Goal: Book appointment/travel/reservation

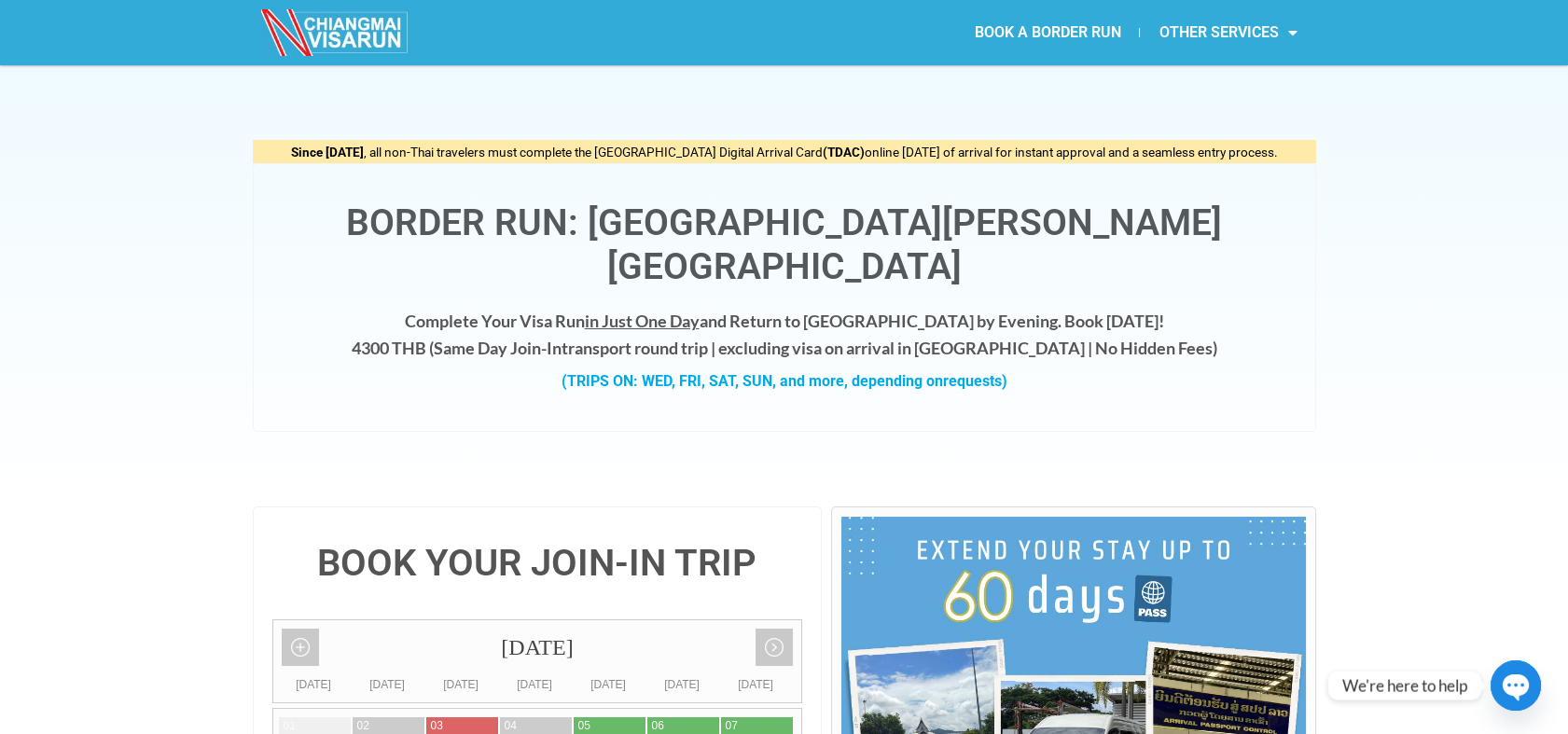
type input "05 September 2025"
radio input "true"
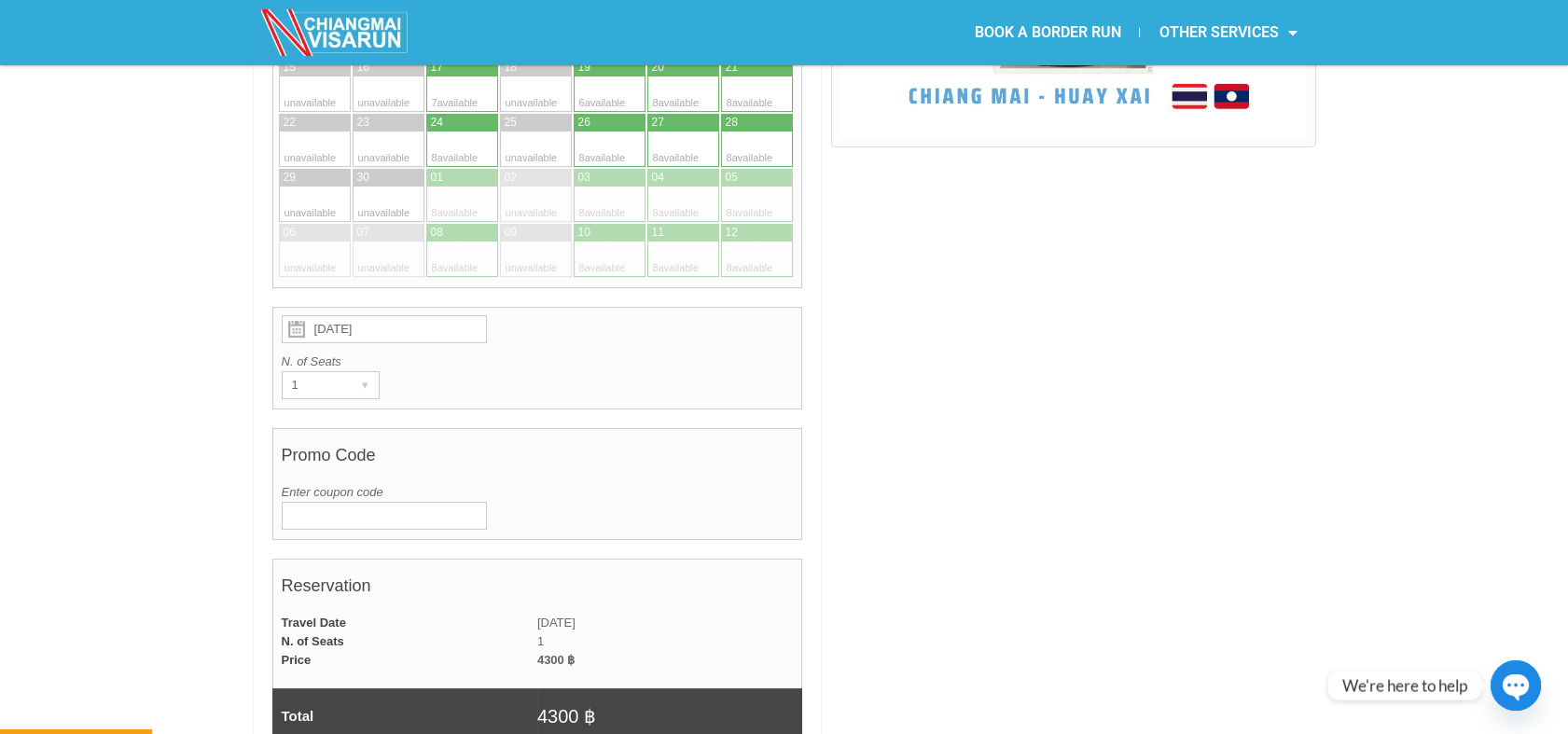
scroll to position [768, 0]
click at [353, 502] on input "Enter coupon code" at bounding box center [384, 515] width 206 height 28
paste input "CMVR200"
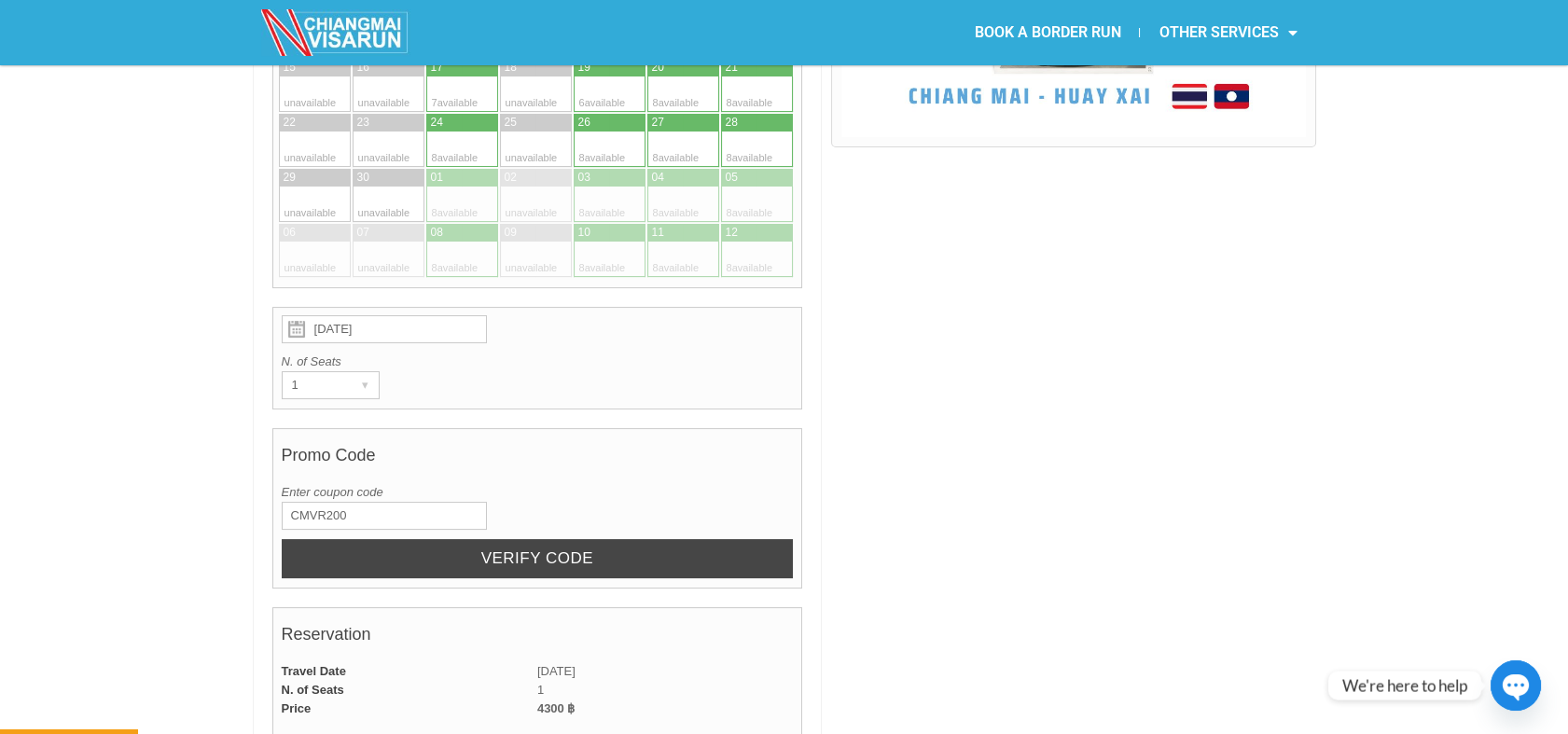
type input "CMVR200"
click at [630, 539] on input "Verify code" at bounding box center [537, 559] width 512 height 40
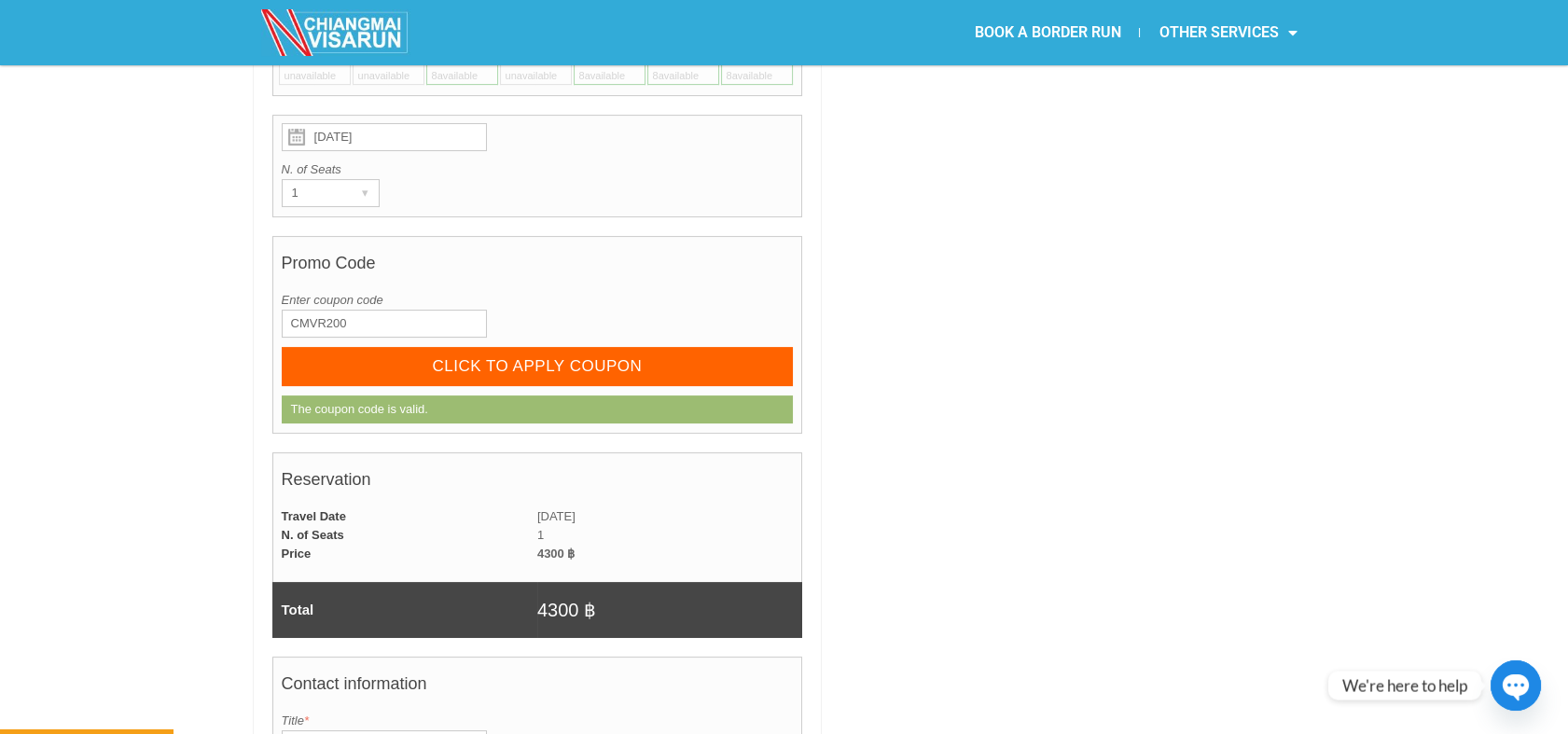
scroll to position [975, 0]
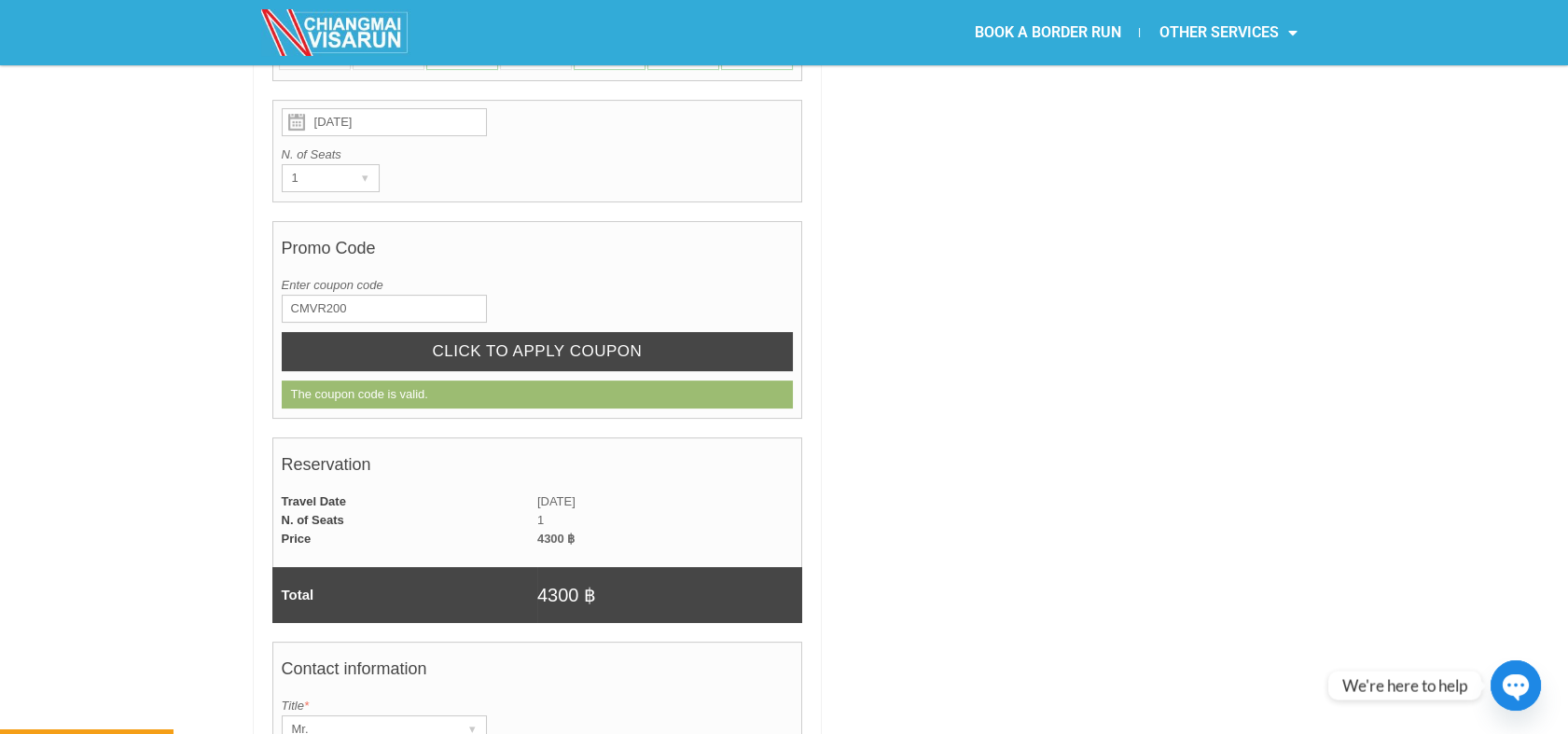
click at [641, 332] on input "CLICK TO APPLY COUPON" at bounding box center [537, 352] width 512 height 40
radio input "true"
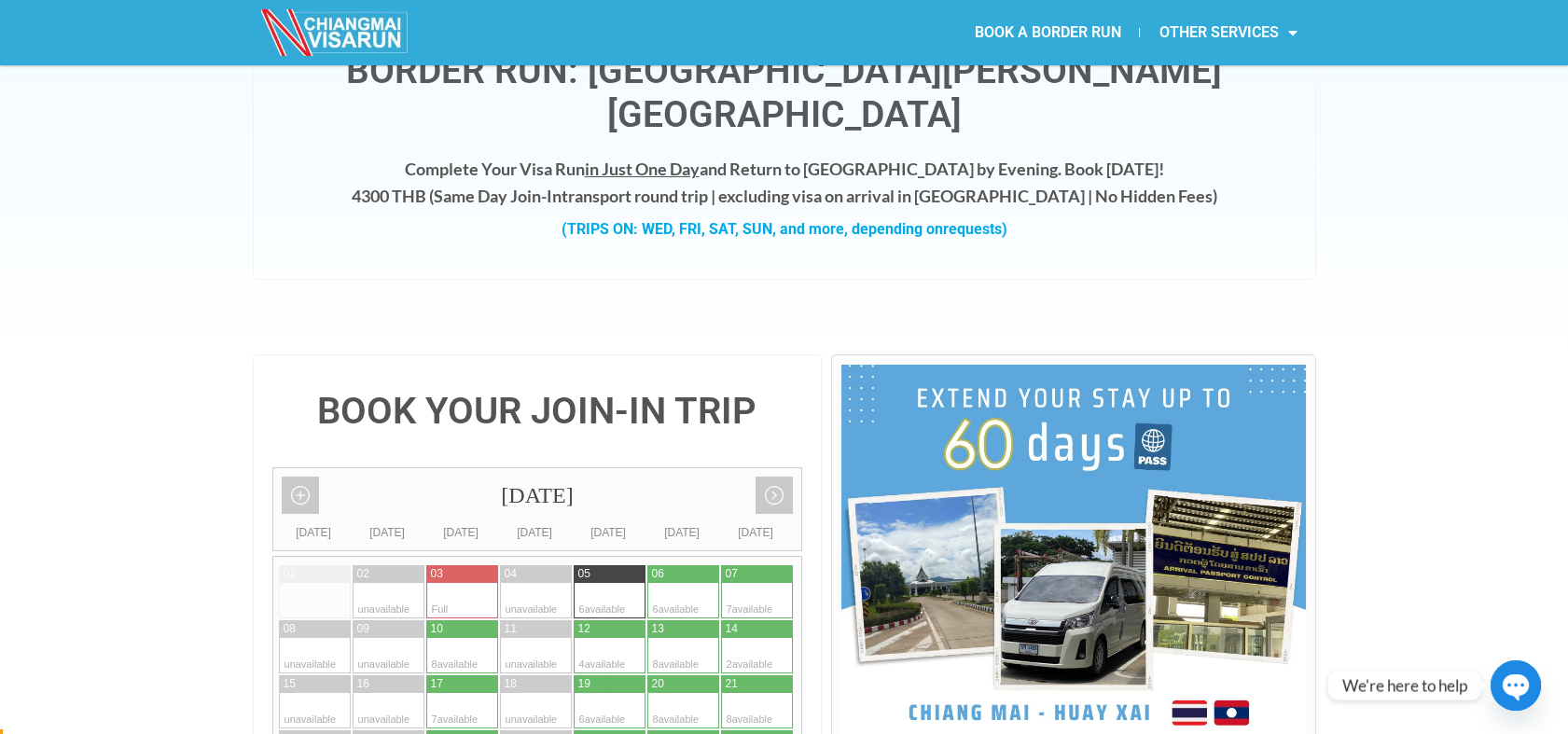
scroll to position [414, 0]
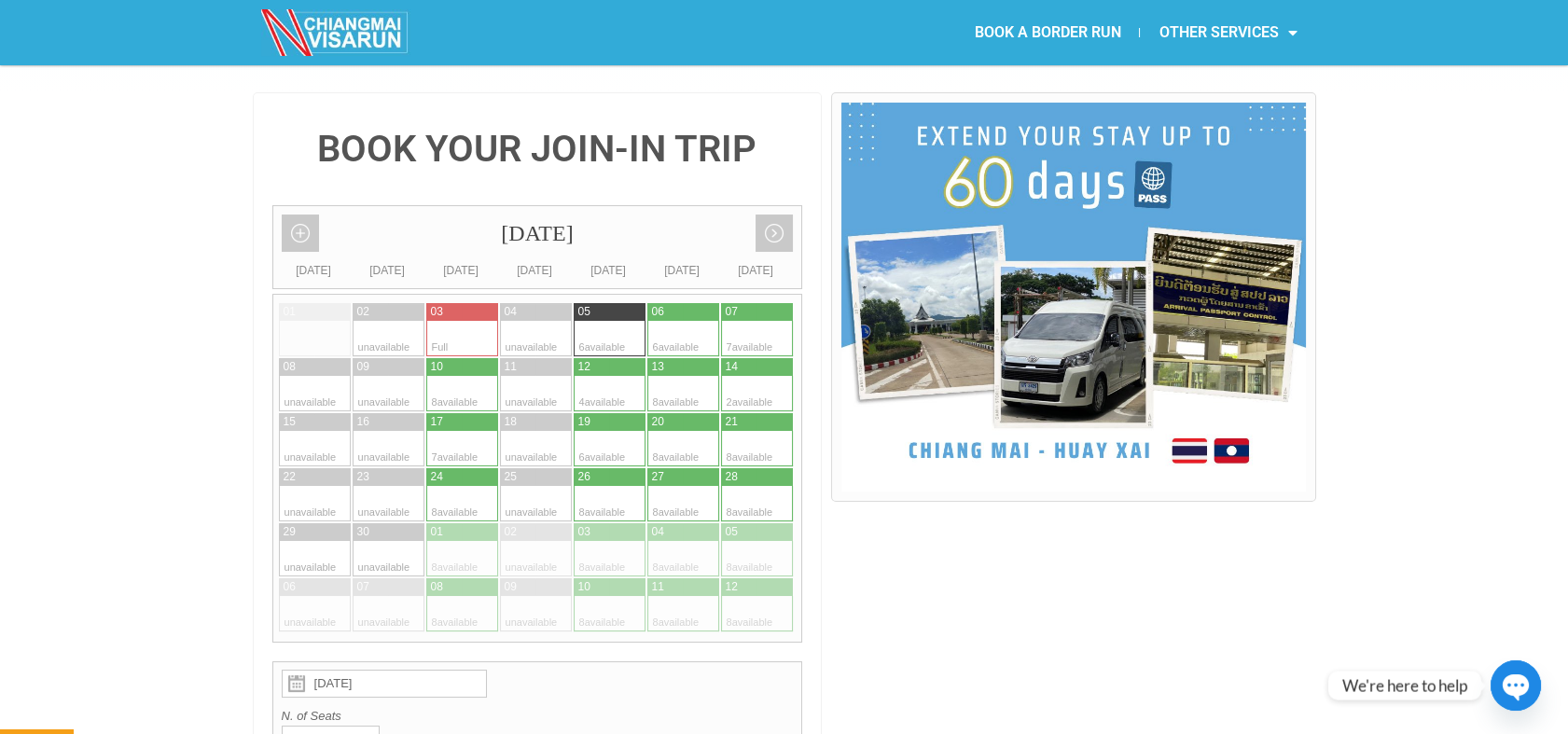
click at [679, 303] on div at bounding box center [666, 312] width 38 height 18
type input "06 September 2025"
radio input "true"
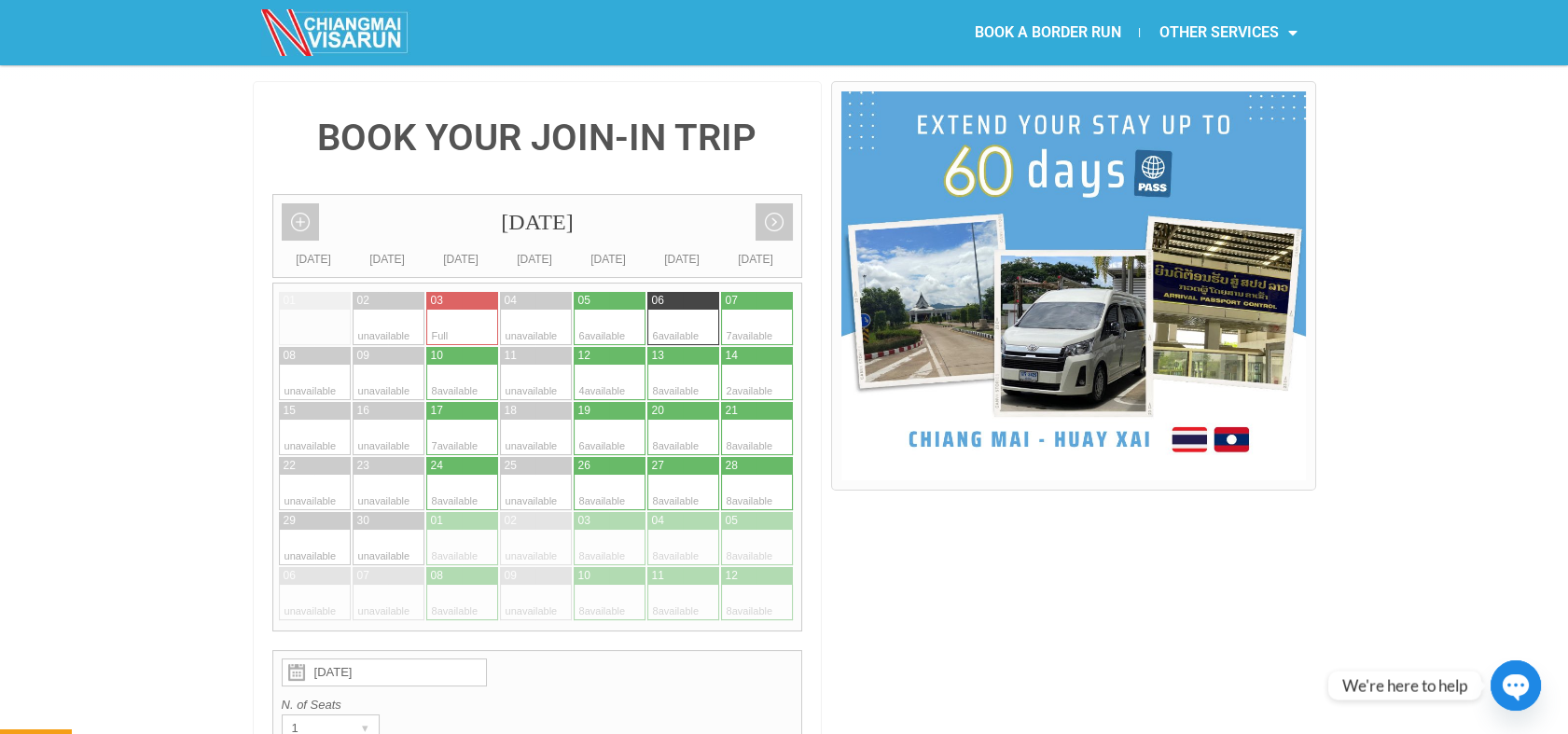
scroll to position [321, 0]
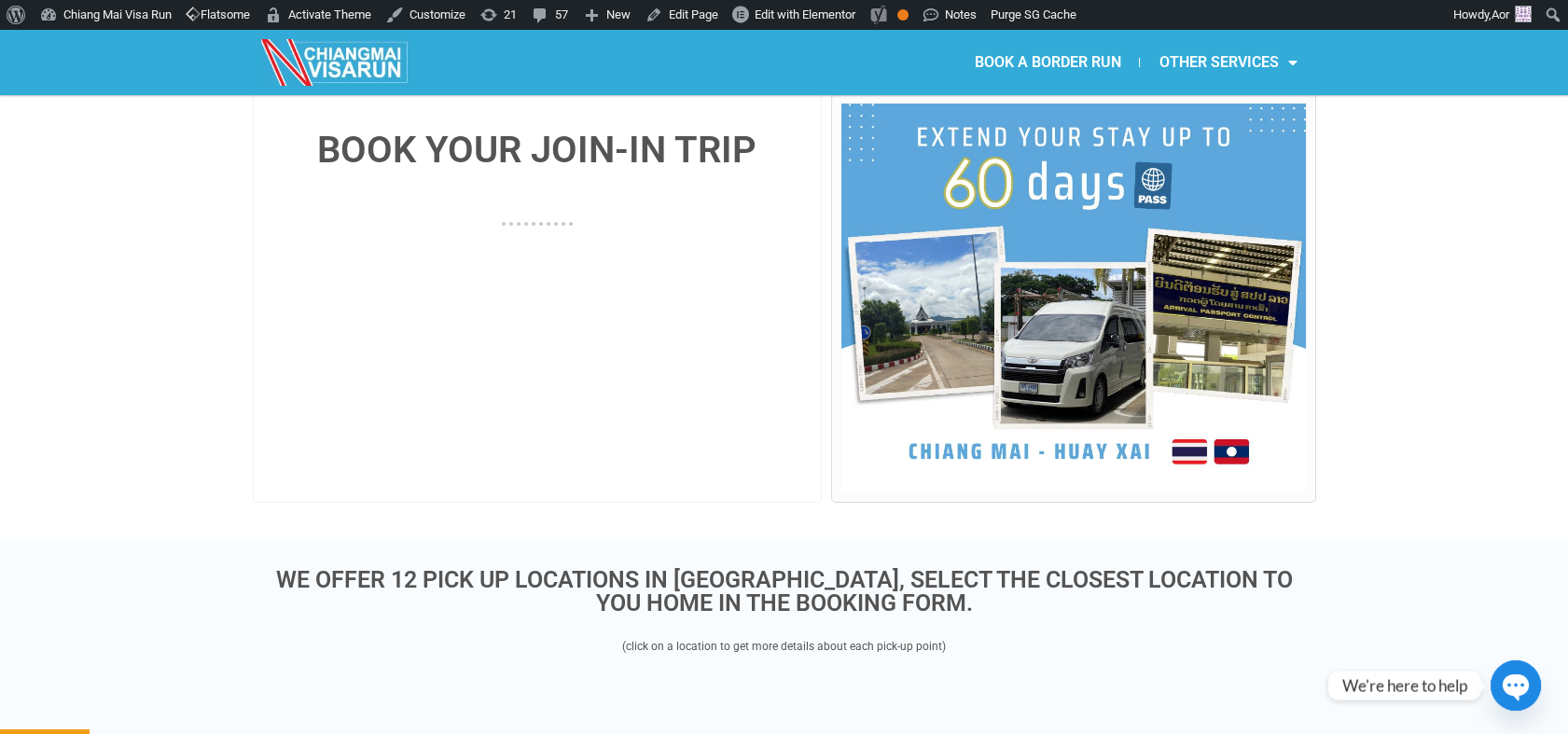
scroll to position [414, 0]
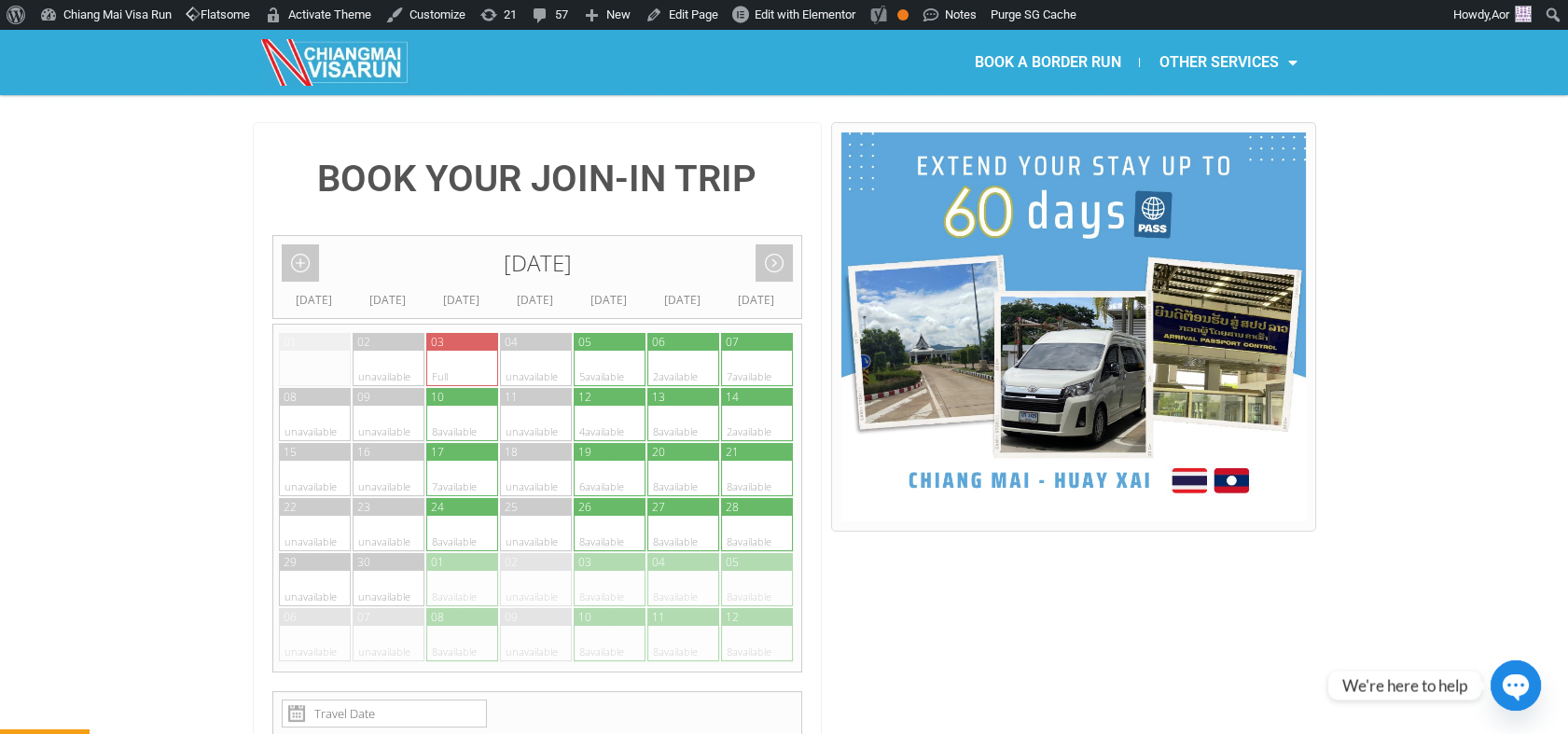
click at [695, 351] on div at bounding box center [701, 368] width 37 height 36
type input "[DATE]"
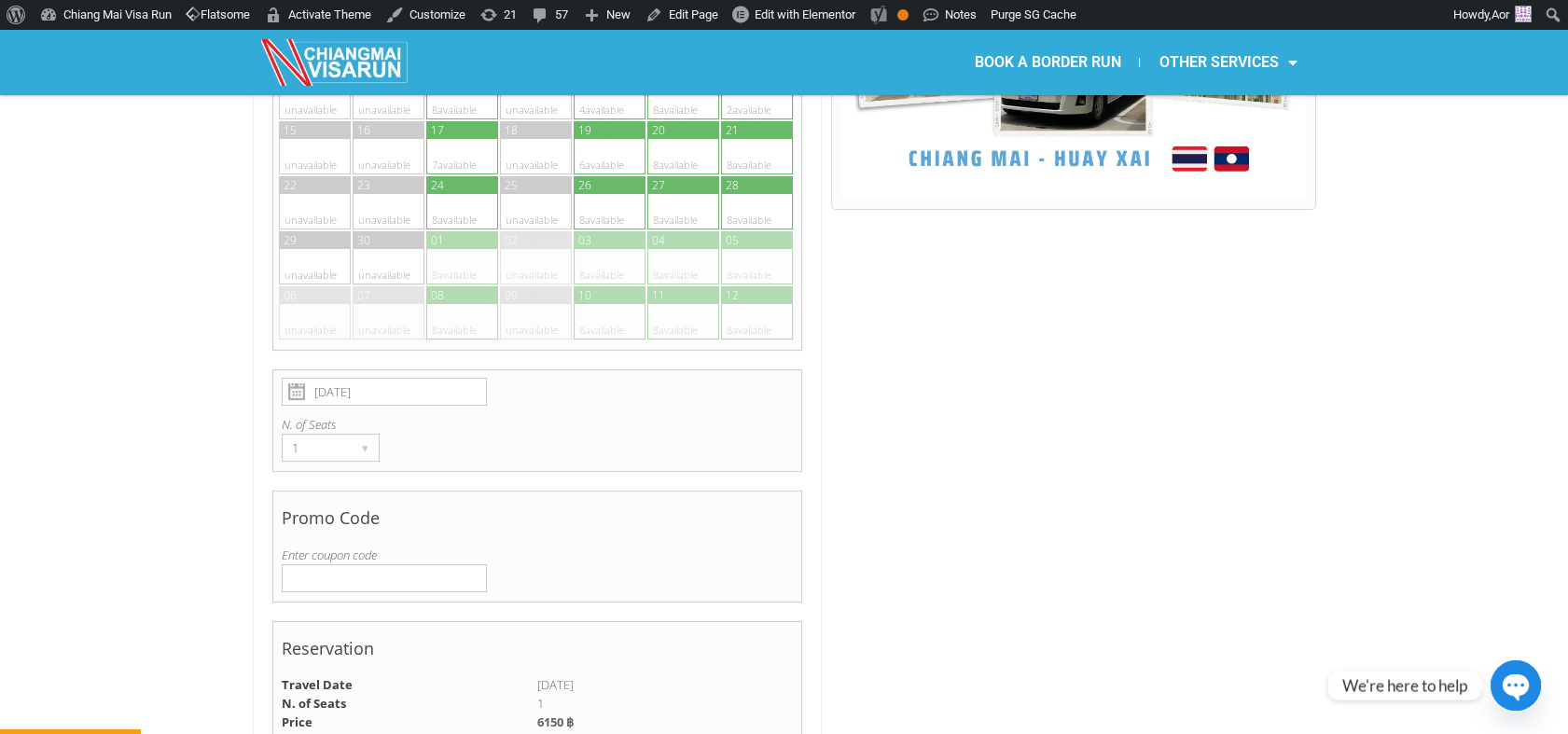
scroll to position [693, 0]
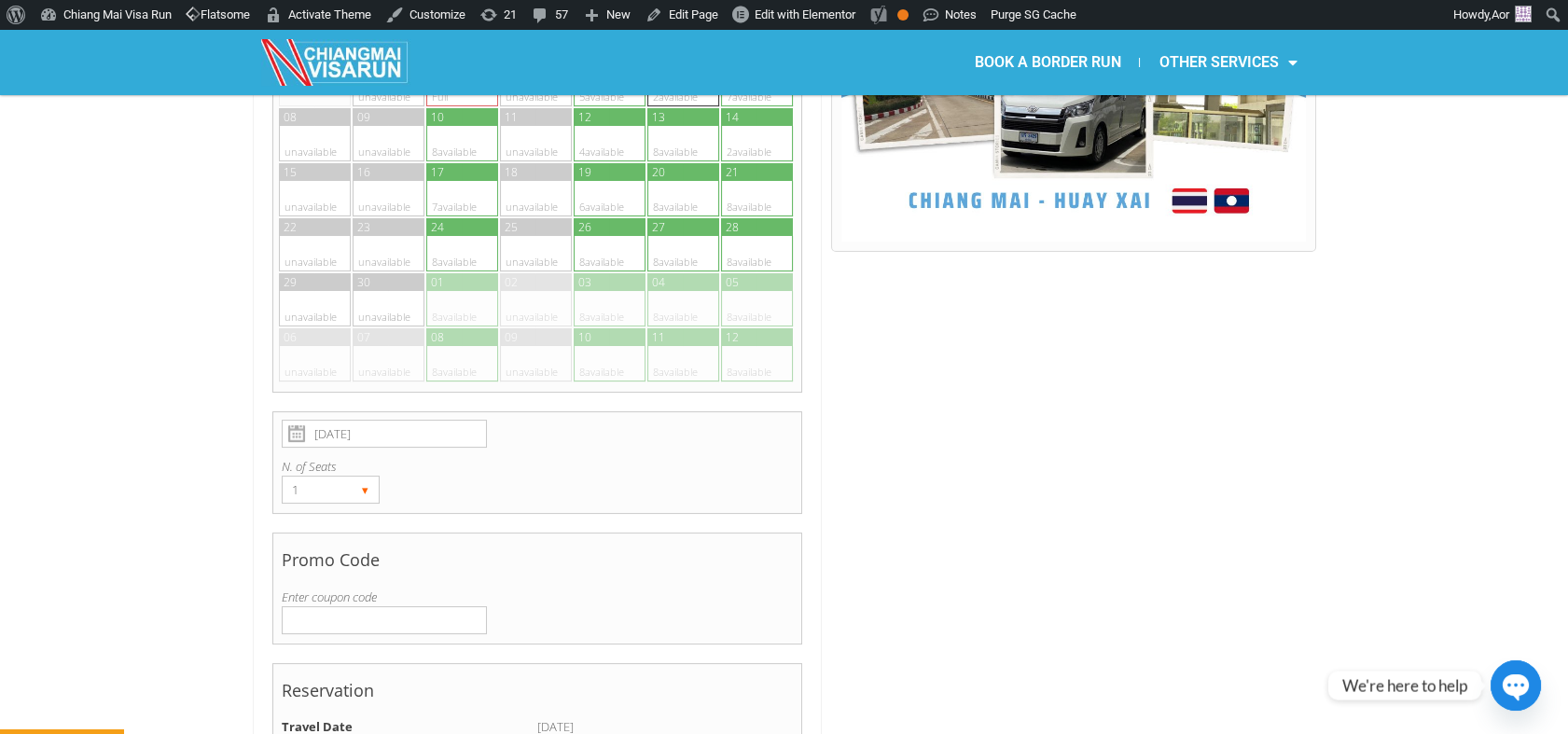
click at [344, 476] on div "1 ▾" at bounding box center [330, 490] width 98 height 28
click at [339, 541] on li "2" at bounding box center [326, 555] width 88 height 28
radio input "true"
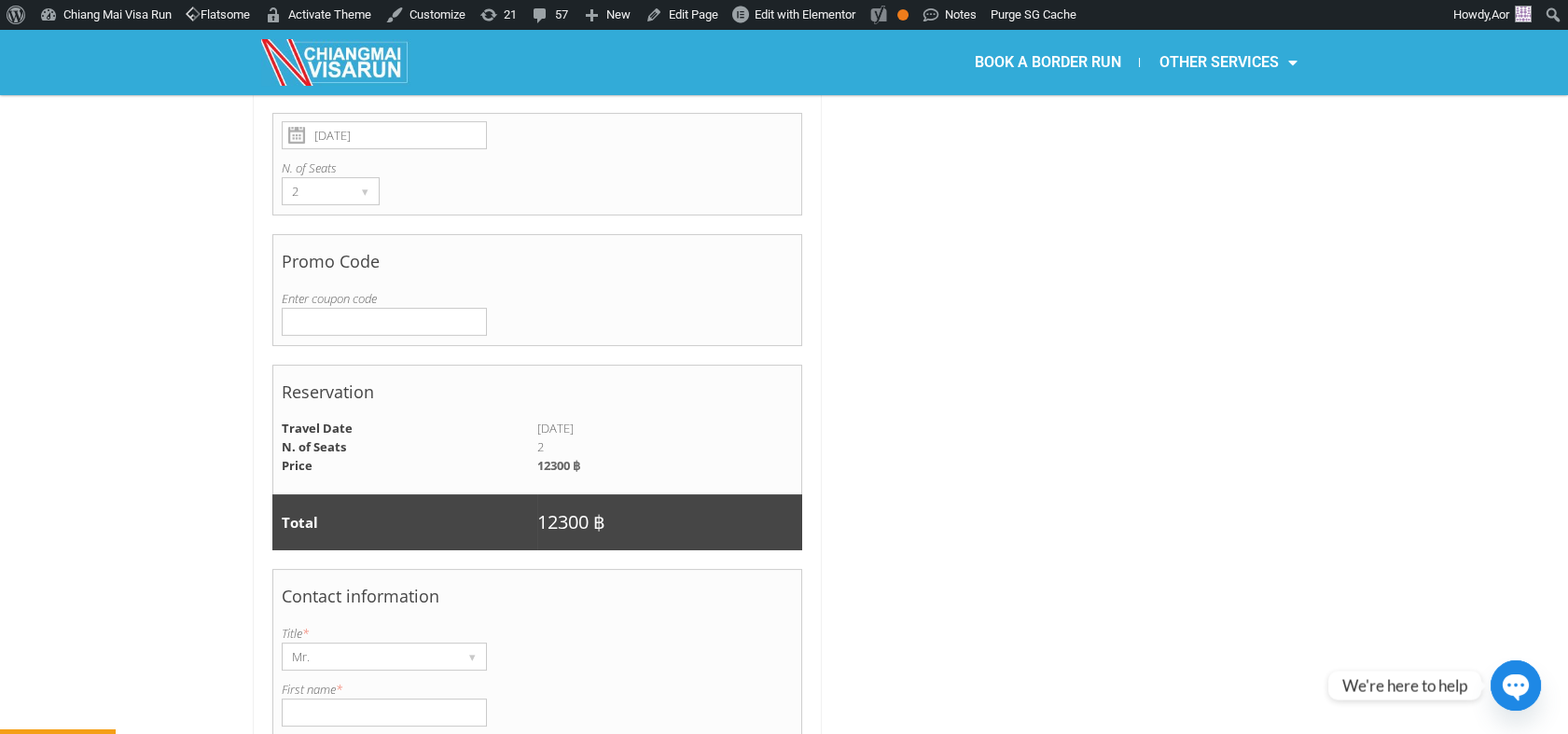
scroll to position [577, 0]
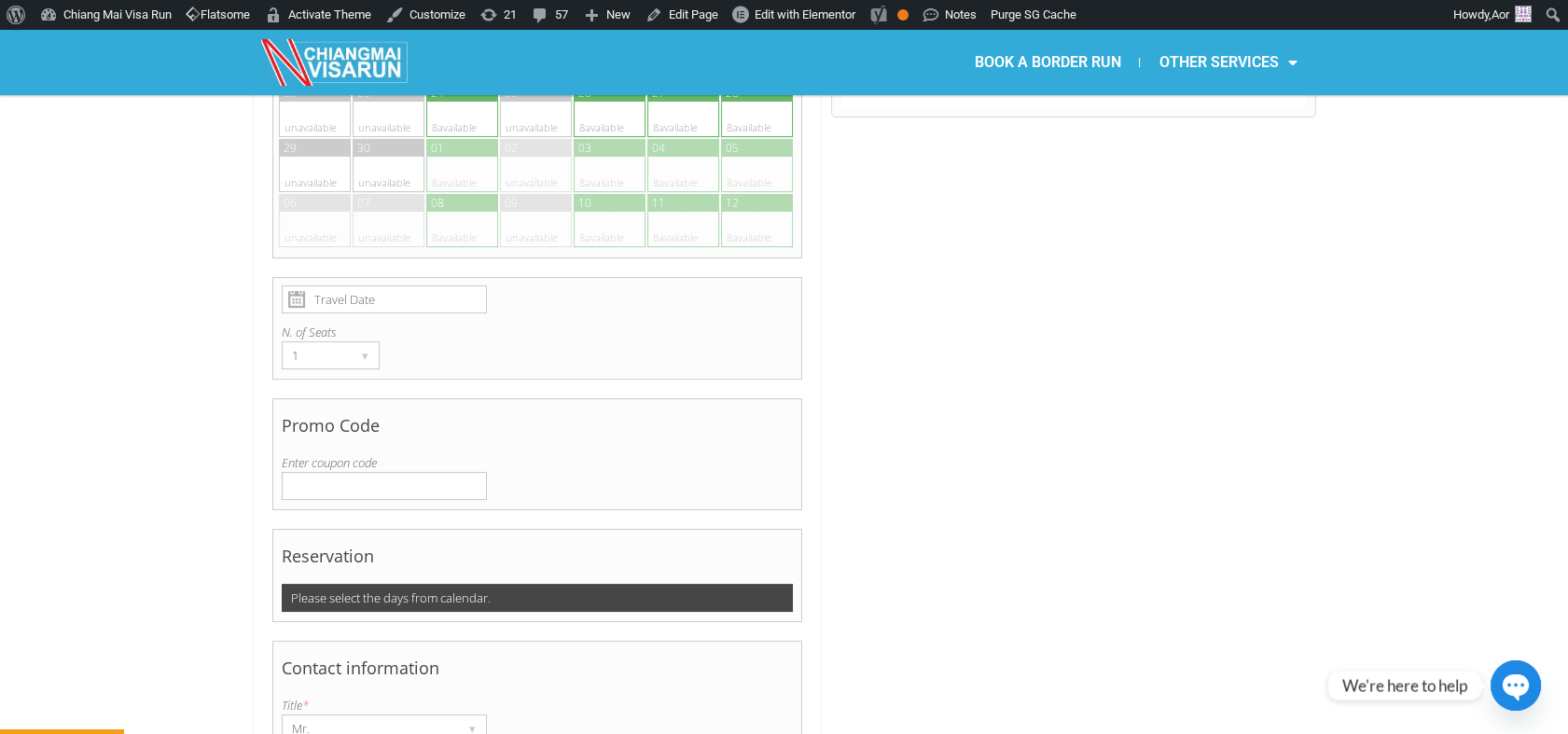
scroll to position [621, 0]
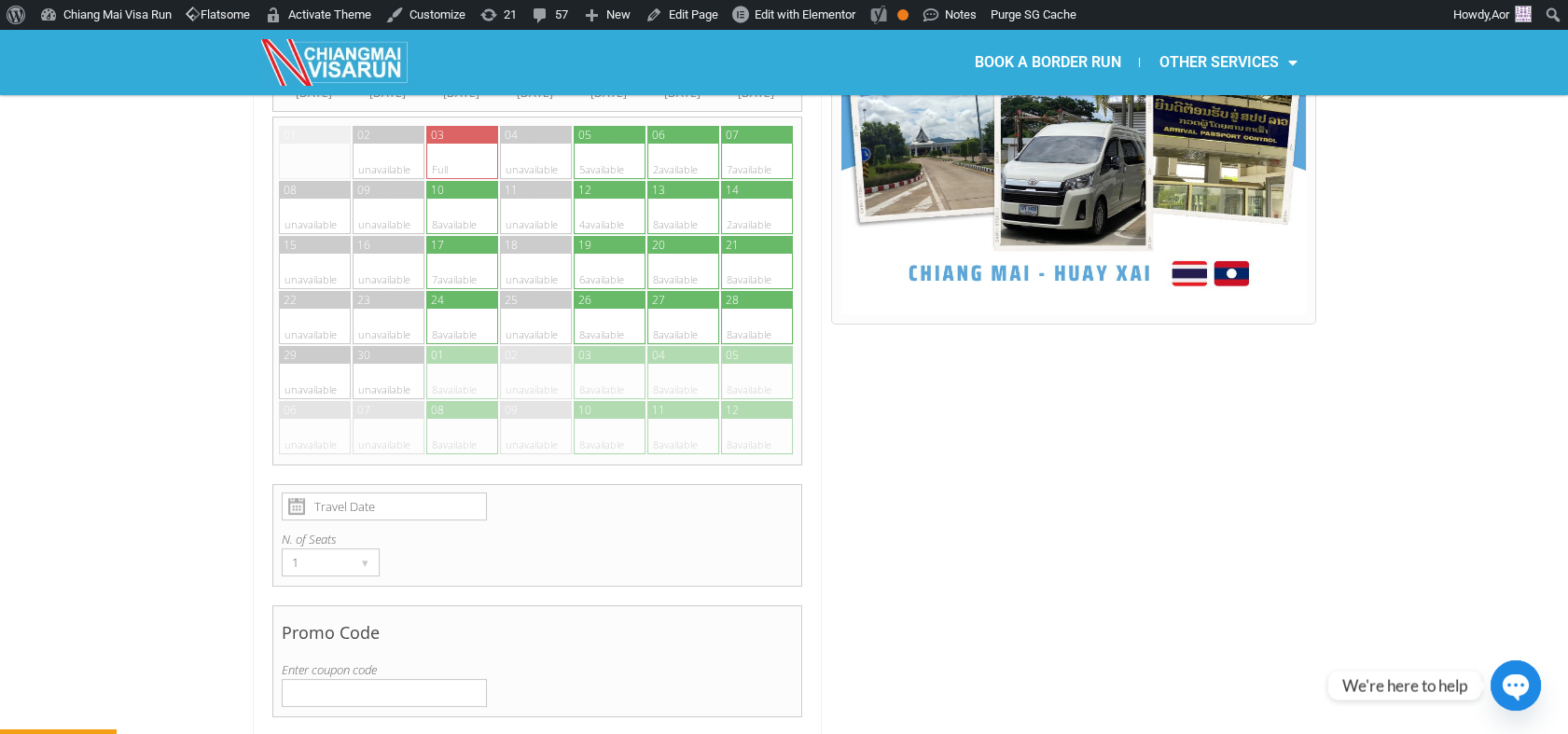
click at [676, 144] on div at bounding box center [665, 162] width 37 height 36
type input "06 September 2025"
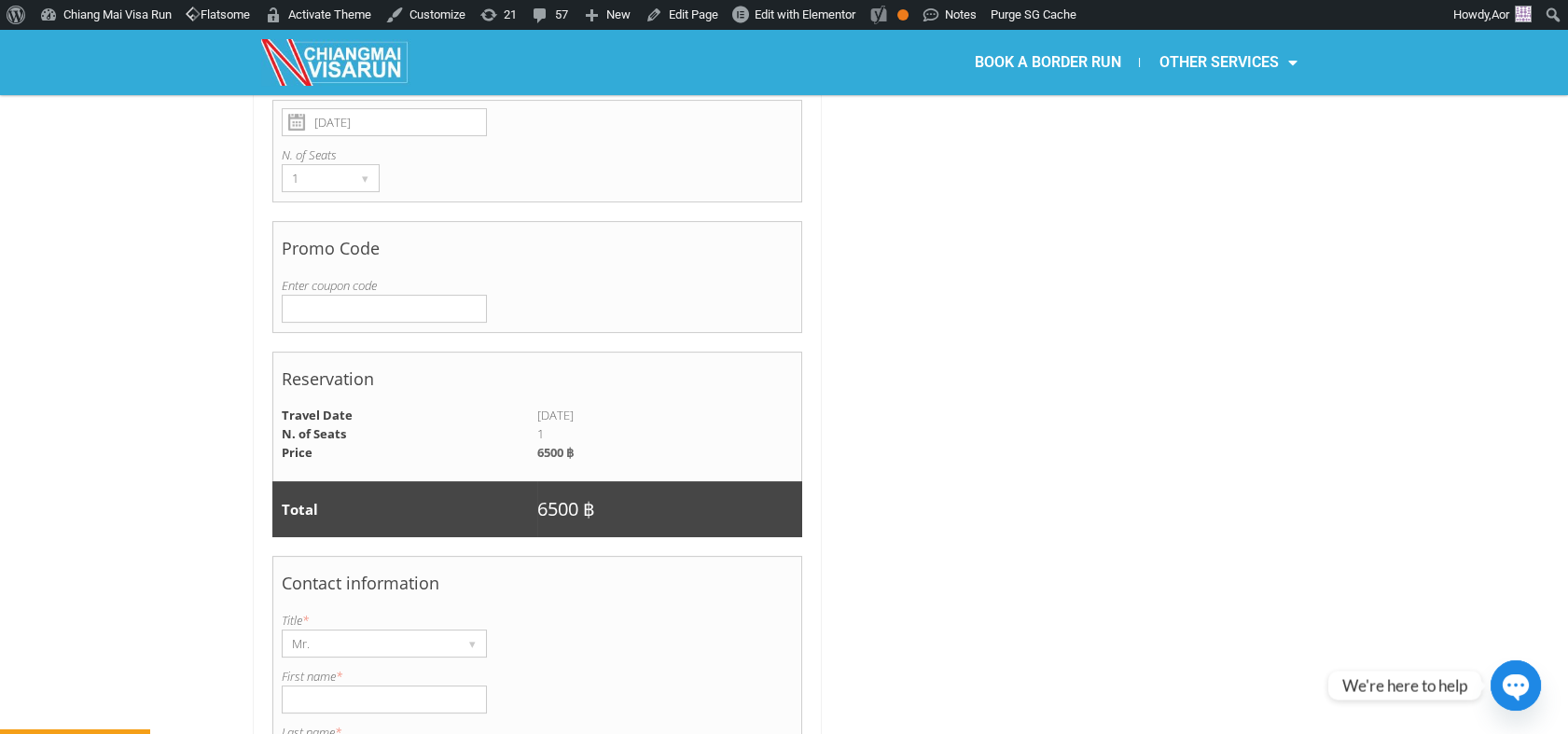
scroll to position [799, 0]
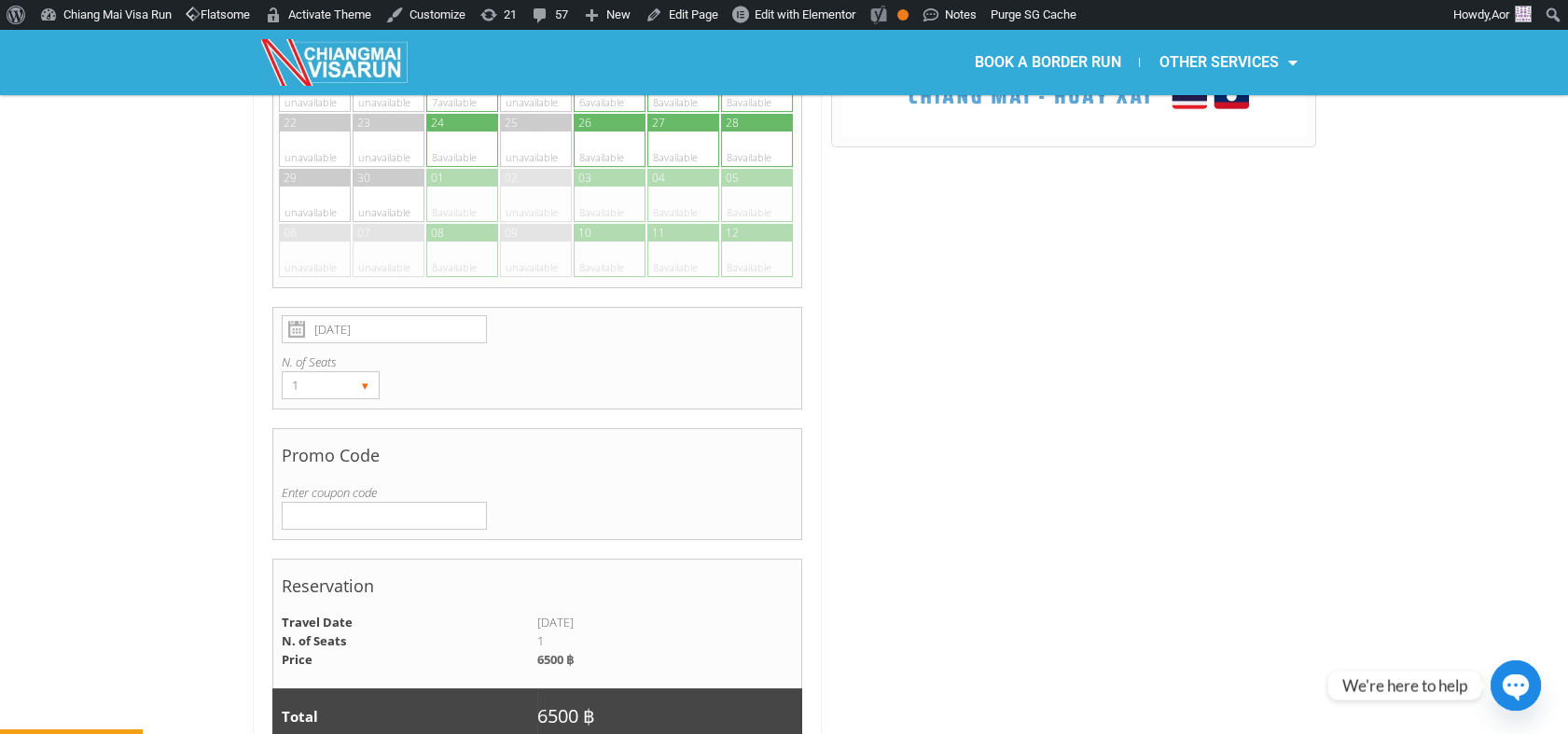
click at [337, 372] on div "1" at bounding box center [312, 385] width 61 height 26
click at [327, 437] on li "2" at bounding box center [326, 451] width 88 height 28
radio input "true"
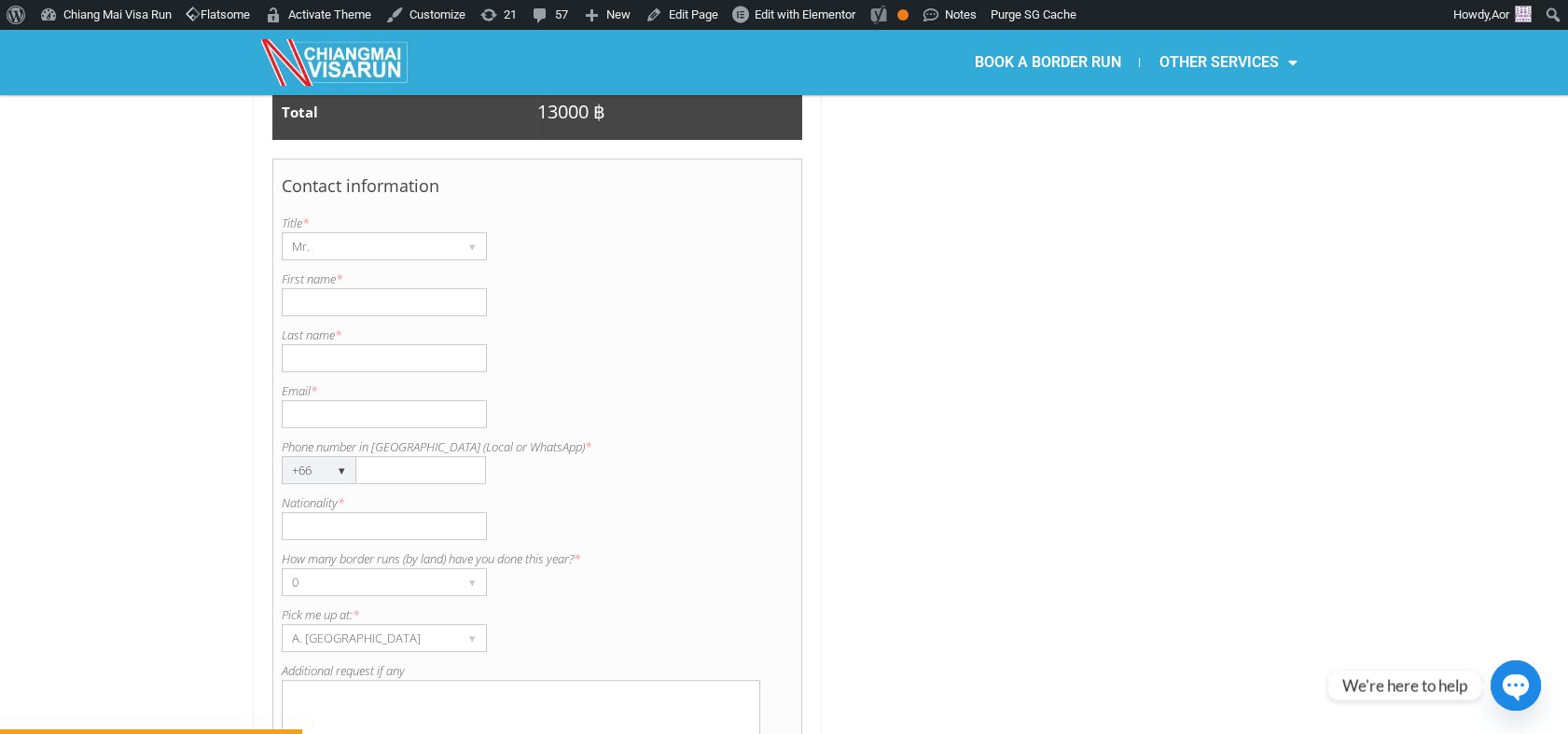
scroll to position [1730, 0]
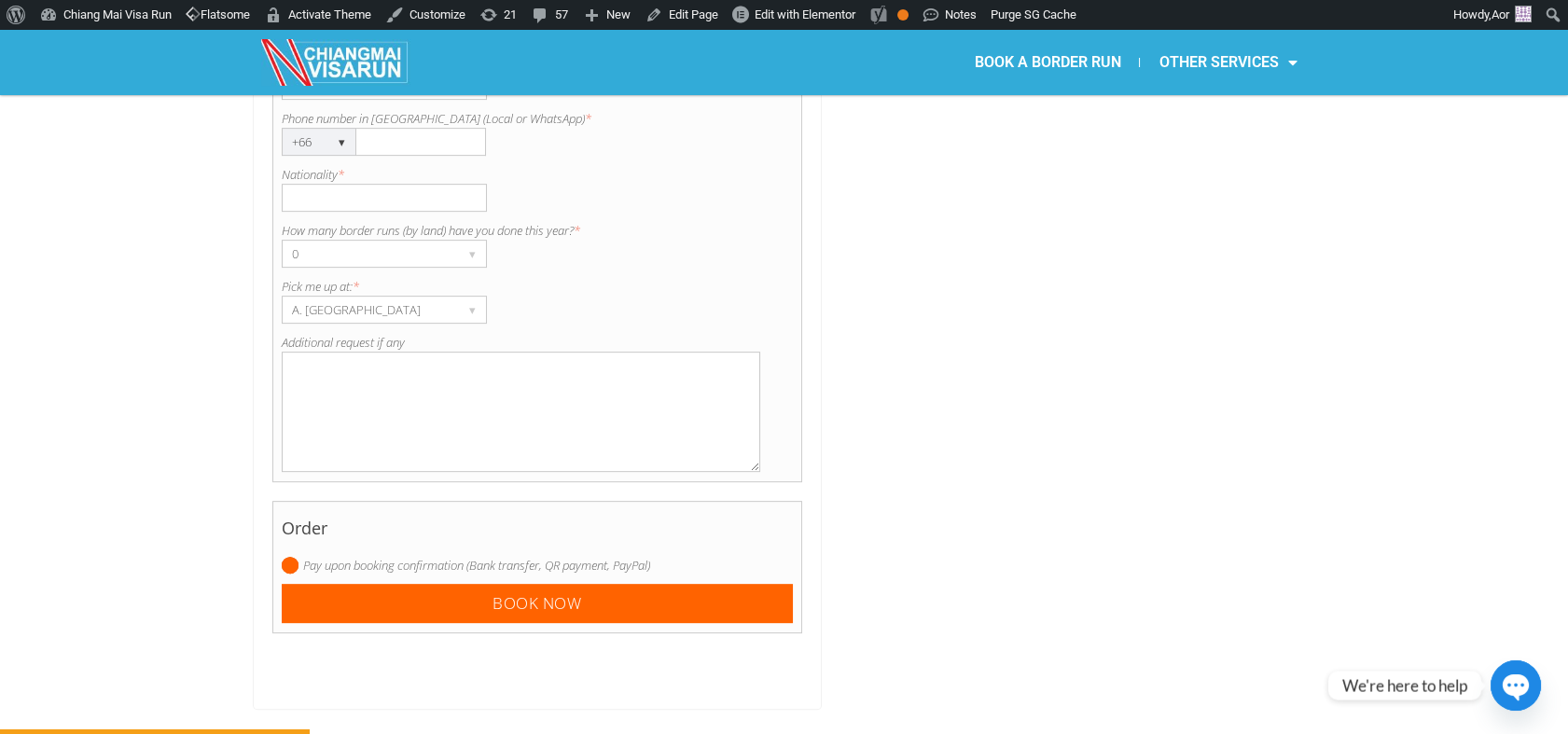
click at [391, 379] on textarea "Additional request if any" at bounding box center [521, 411] width 479 height 120
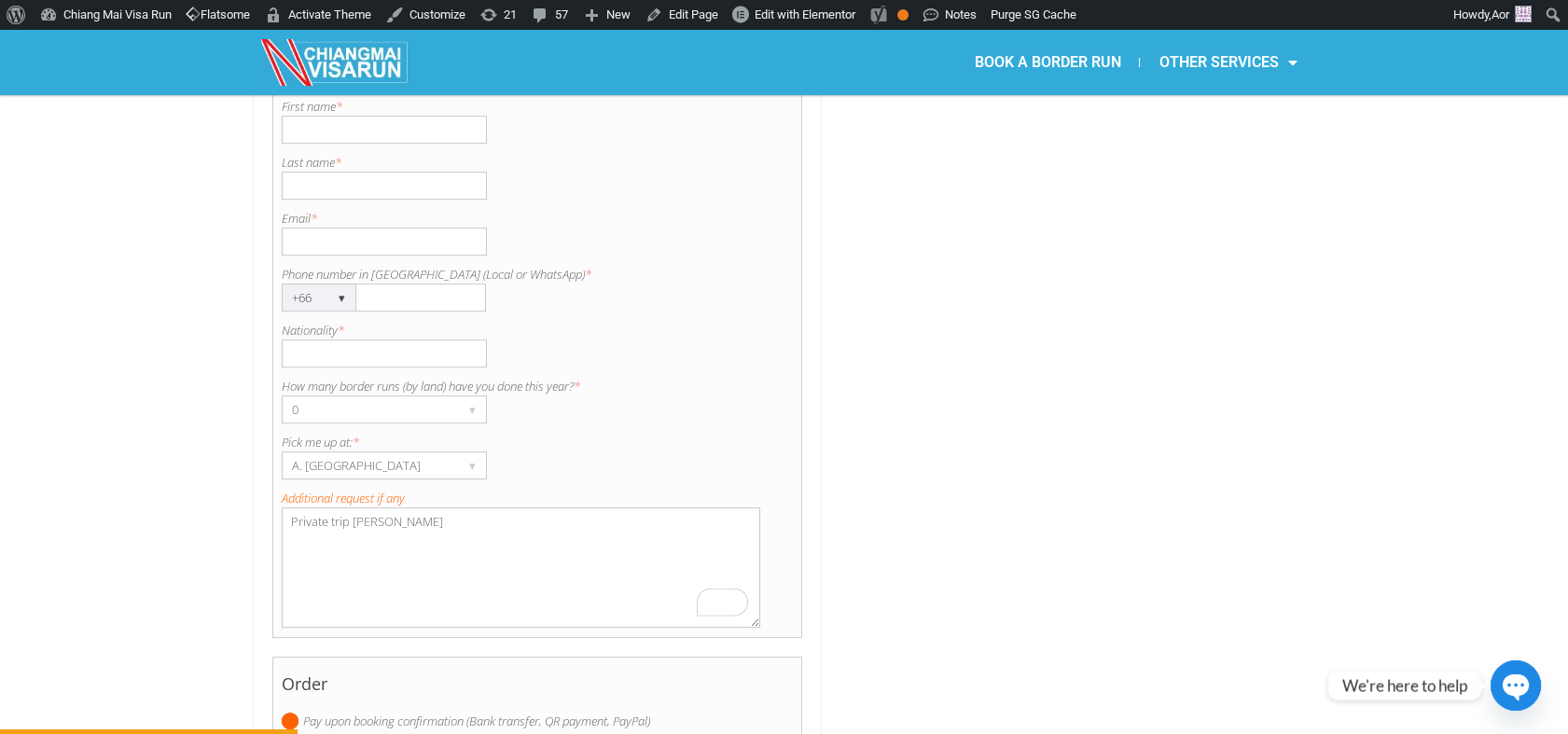
scroll to position [1523, 0]
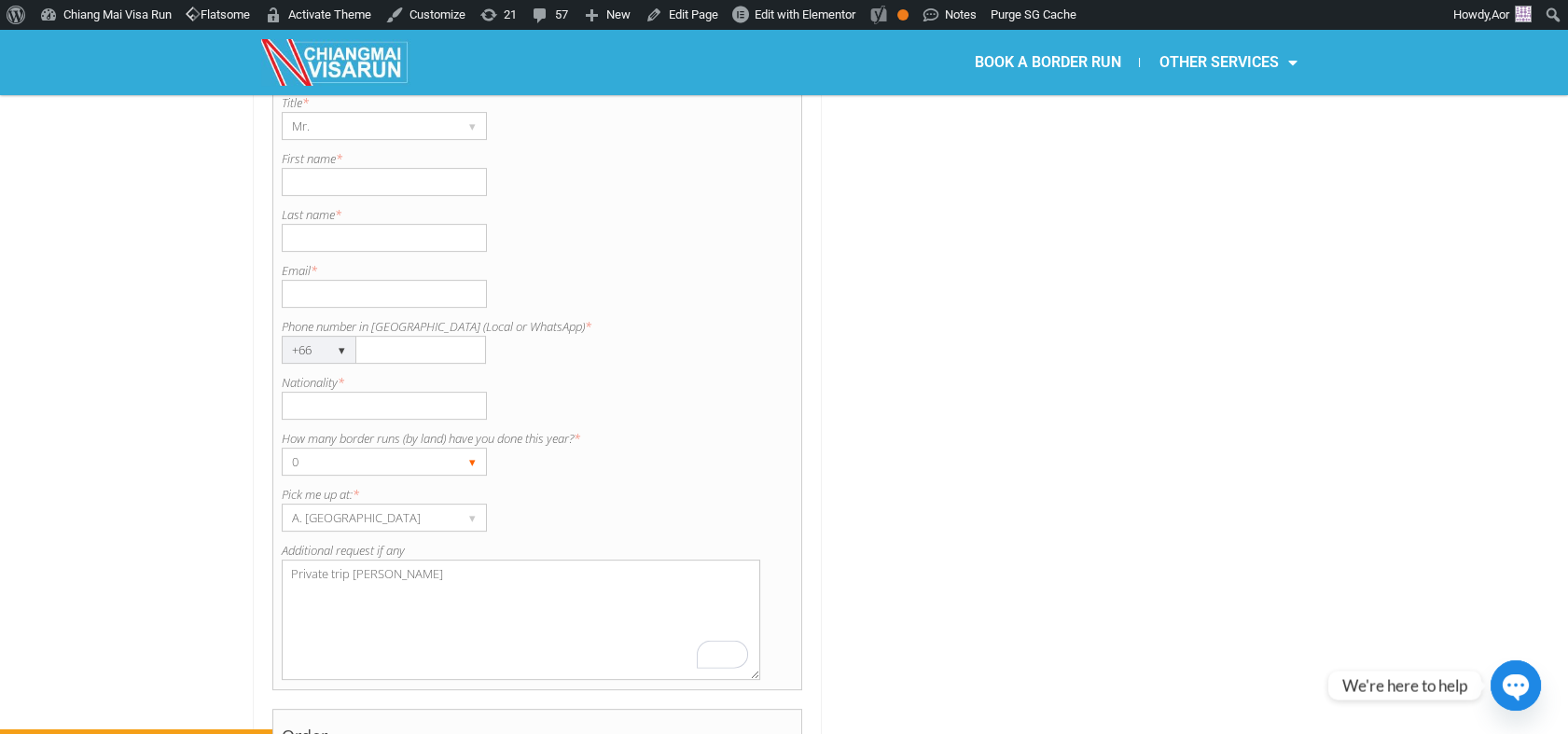
click at [349, 449] on div "0" at bounding box center [366, 462] width 168 height 26
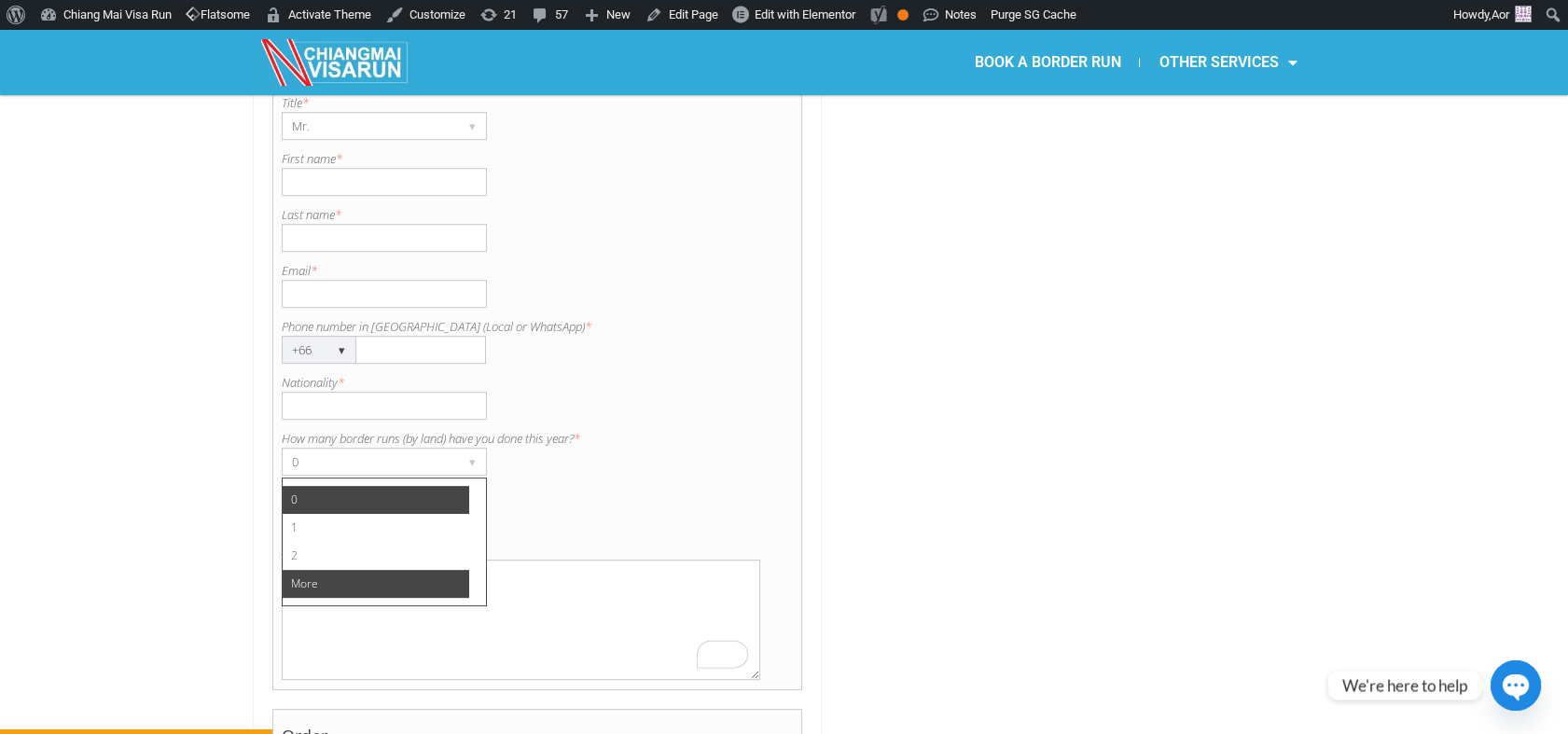
click at [348, 570] on li "More" at bounding box center [376, 584] width 187 height 28
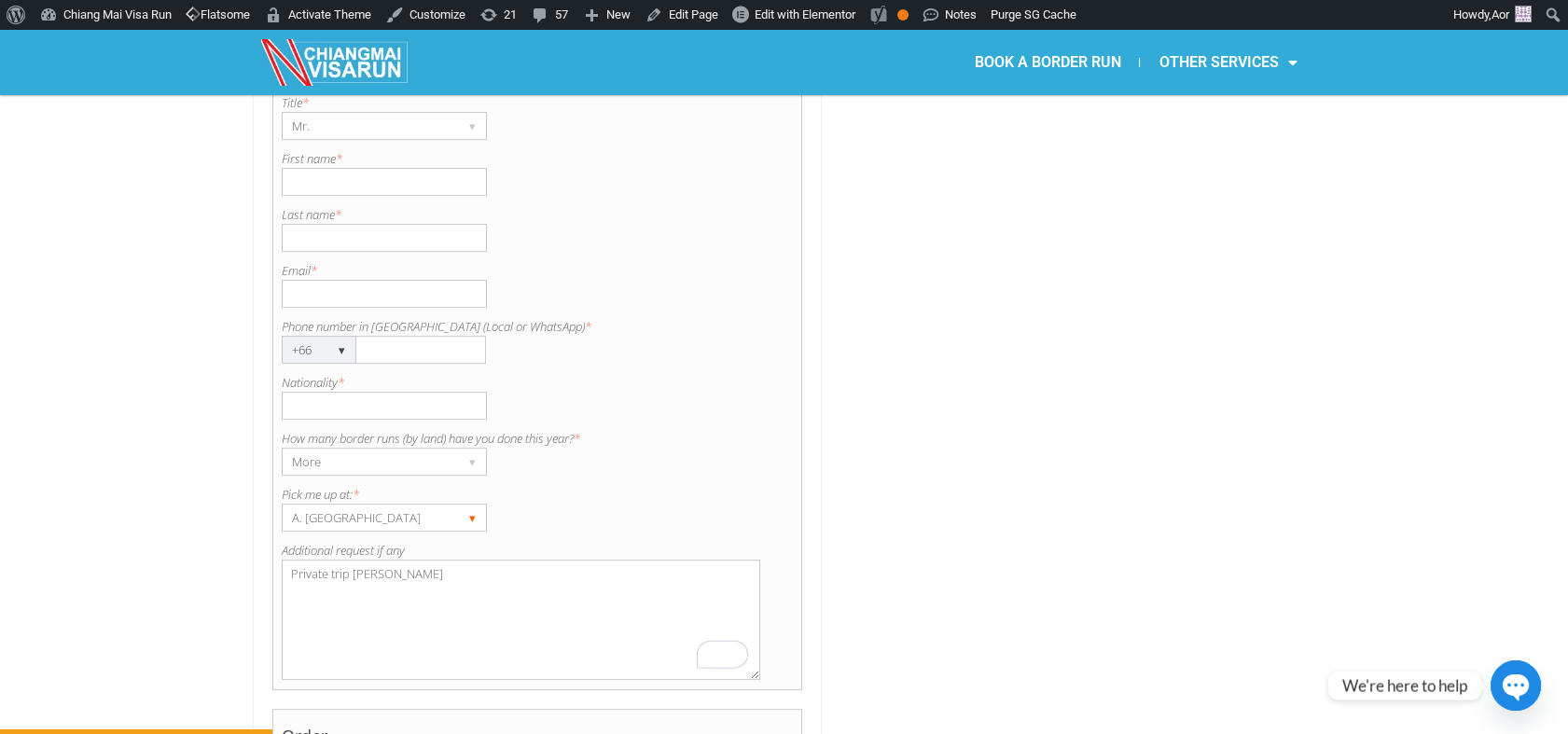
click at [369, 505] on div "A. [GEOGRAPHIC_DATA]" at bounding box center [366, 517] width 168 height 26
click at [574, 485] on label "Pick me up at: *" at bounding box center [537, 494] width 512 height 19
click at [384, 559] on textarea "Private trip Chiangs Sen" at bounding box center [521, 619] width 479 height 120
click at [374, 559] on textarea "Private trip Chiangs Sen Pick up directly from home in Chiangf Mai" at bounding box center [521, 619] width 479 height 120
type textarea "Private trip Chiangs Sen Pick up from home in Chiang Mai"
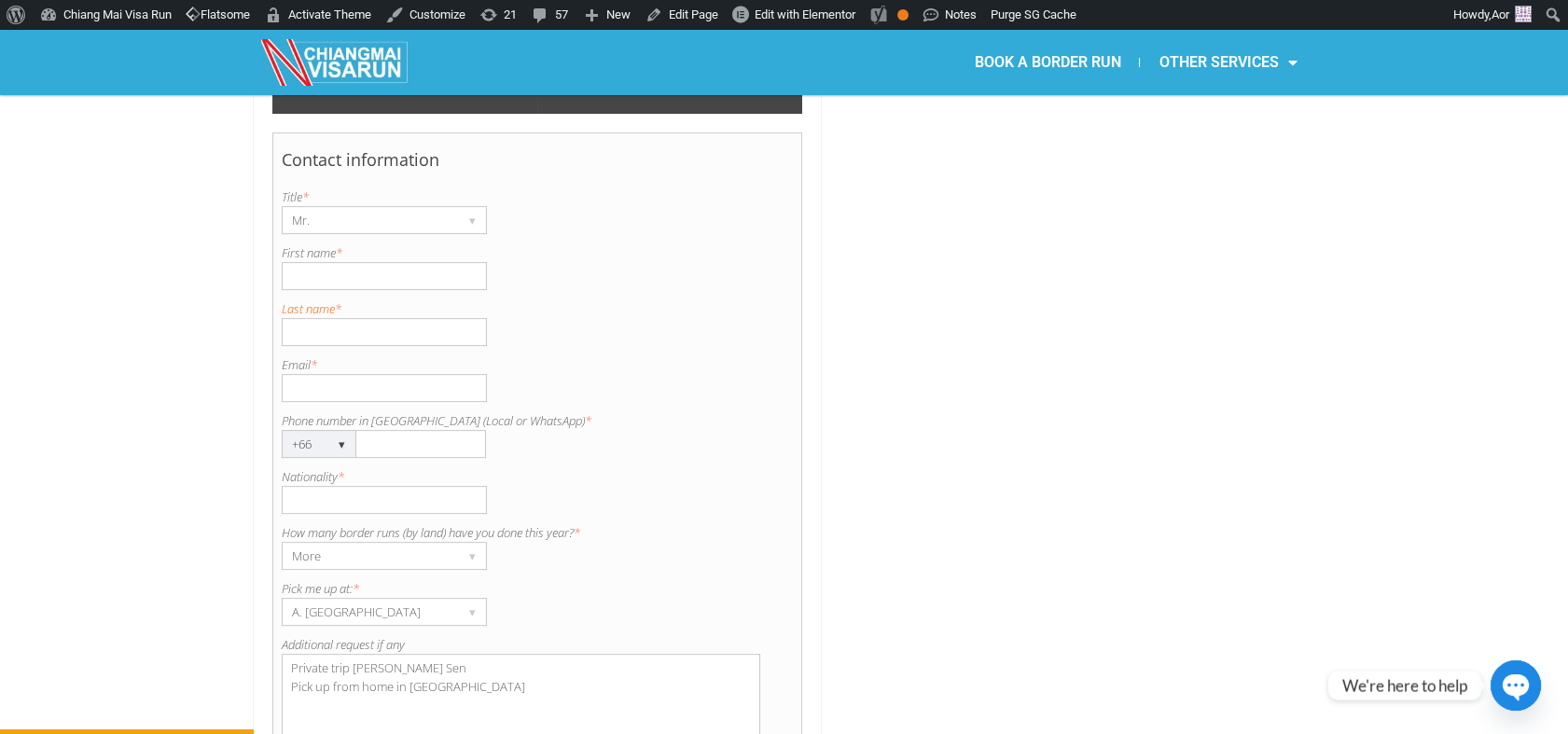
scroll to position [1419, 0]
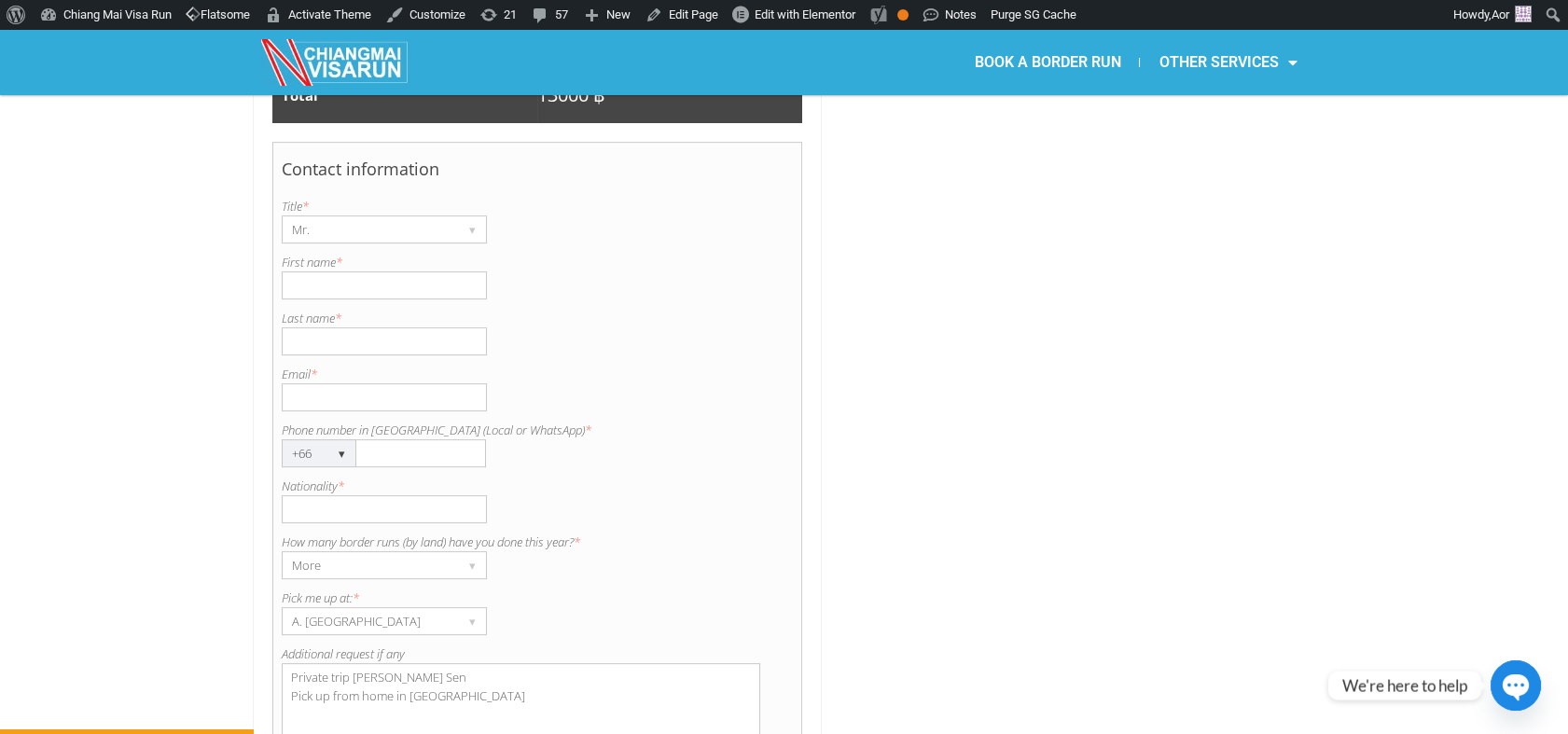
click at [366, 271] on input "First name *" at bounding box center [384, 285] width 206 height 28
paste input "Danila"
click at [317, 271] on input "Danila" at bounding box center [384, 285] width 206 height 28
type input "Danila"
type input "Trofimov"
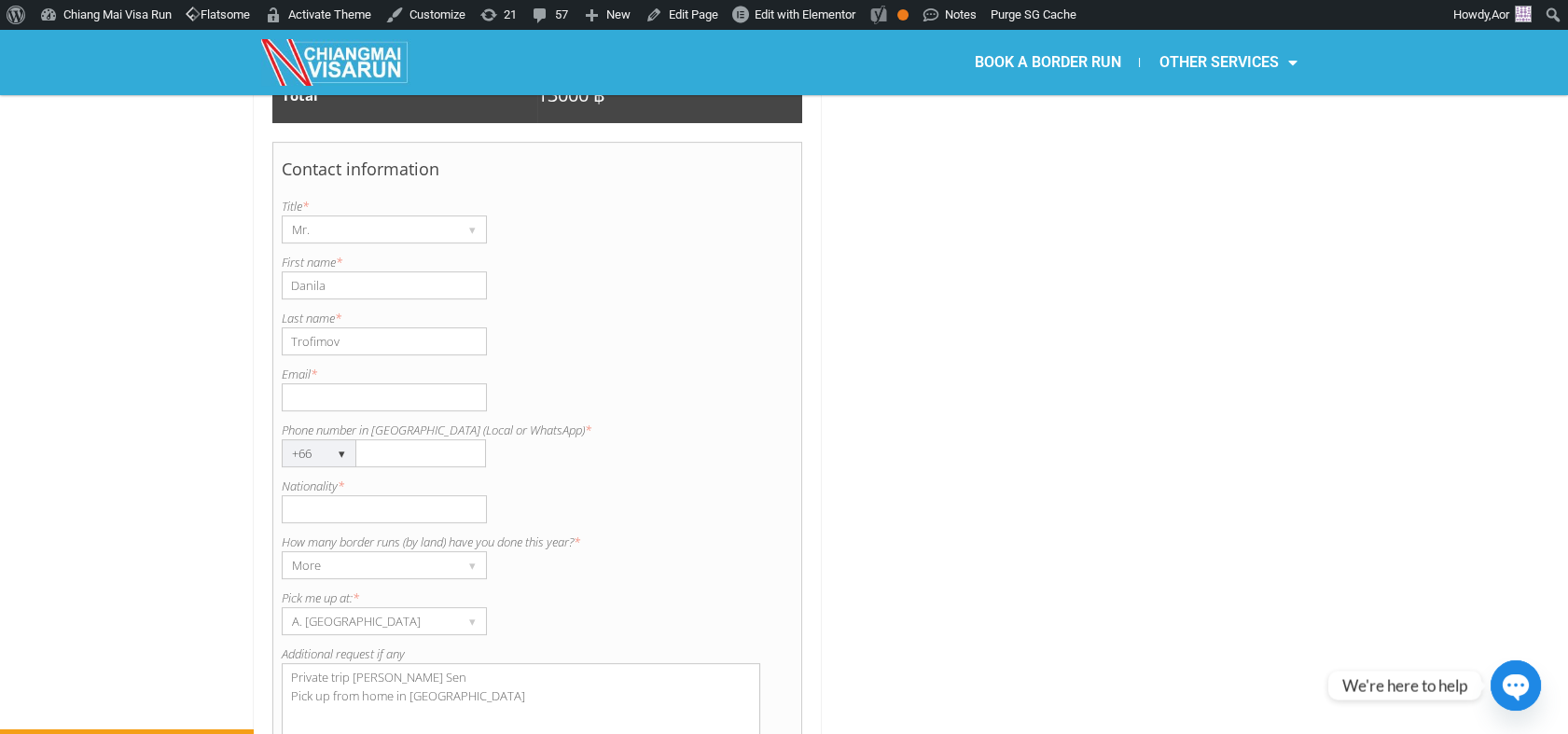
type input "Klopl@bk.ru"
type input "0958310472"
click at [972, 464] on div at bounding box center [1072, 69] width 484 height 1904
click at [418, 662] on textarea "Private trip Chiangs Sen Pick up from home in Chiang Mai" at bounding box center [521, 722] width 479 height 120
type textarea "Private trip Chiangs Sen / Pick up from home in Chiang Mai"
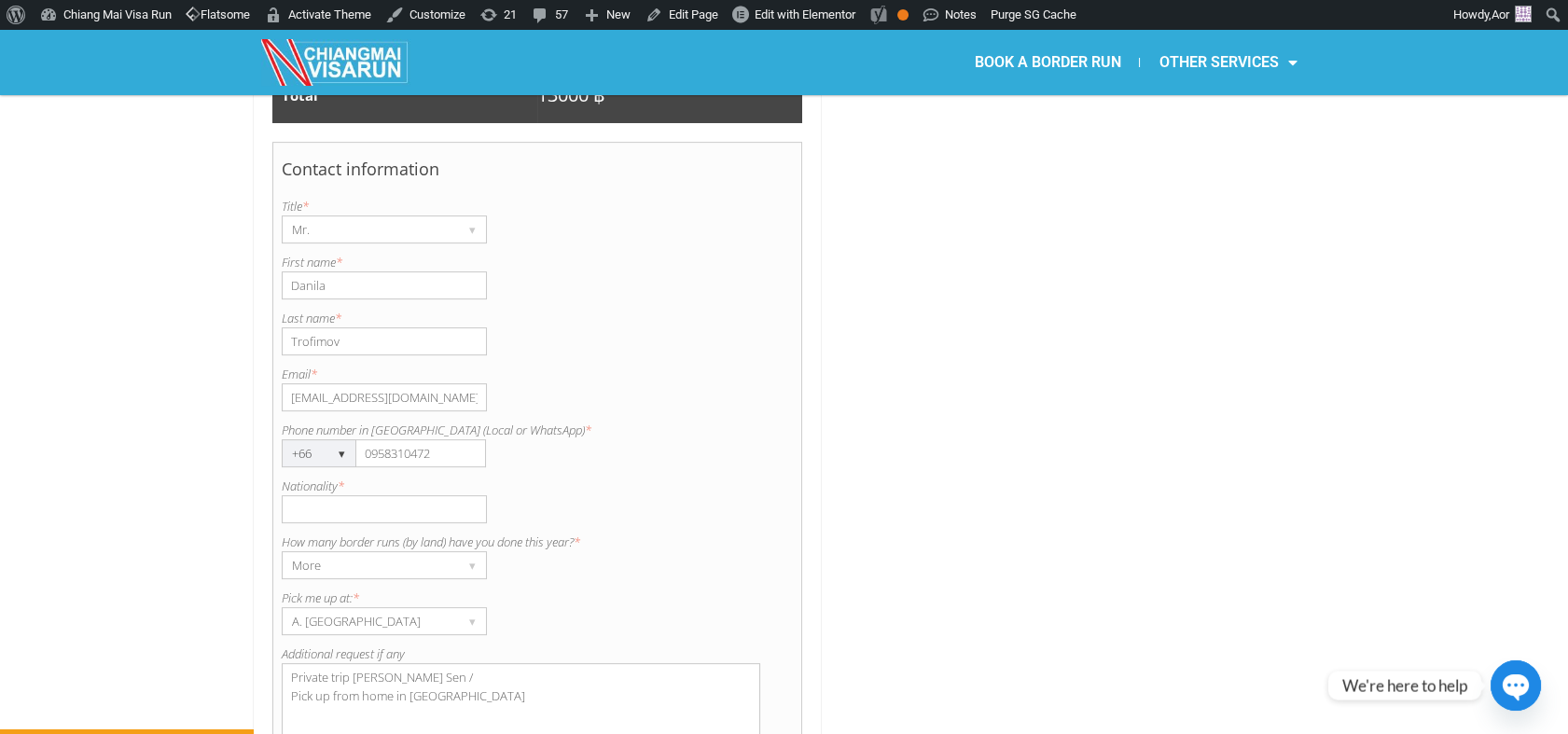
click at [334, 495] on input "Nationality *" at bounding box center [384, 509] width 206 height 28
type input "Russian"
click at [721, 477] on label "Nationality *" at bounding box center [537, 486] width 512 height 19
click at [487, 495] on input "Russian" at bounding box center [384, 509] width 206 height 28
click at [356, 662] on textarea "Private trip Chiangs Sen / Pick up from home in Chiang Mai" at bounding box center [521, 722] width 479 height 120
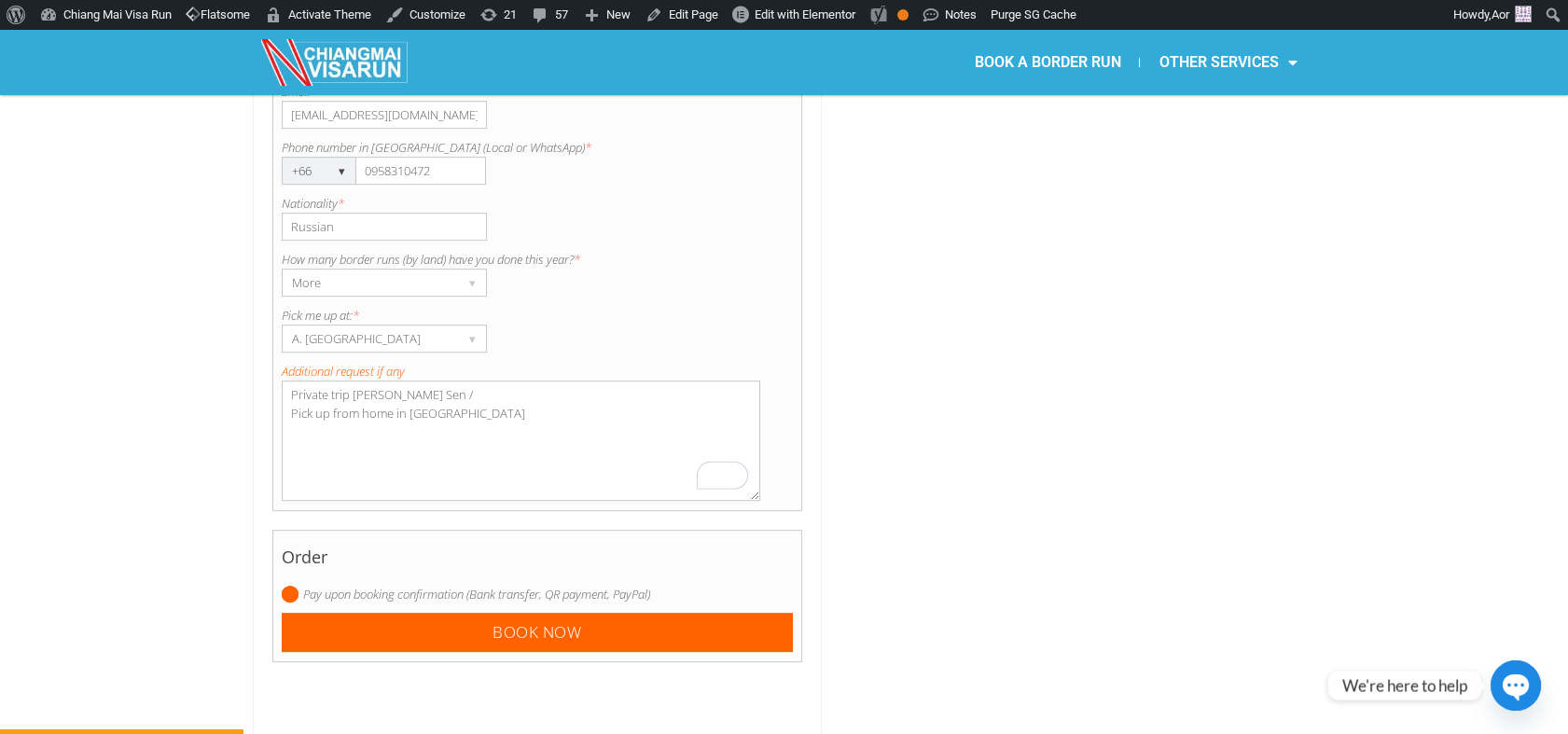
scroll to position [1730, 0]
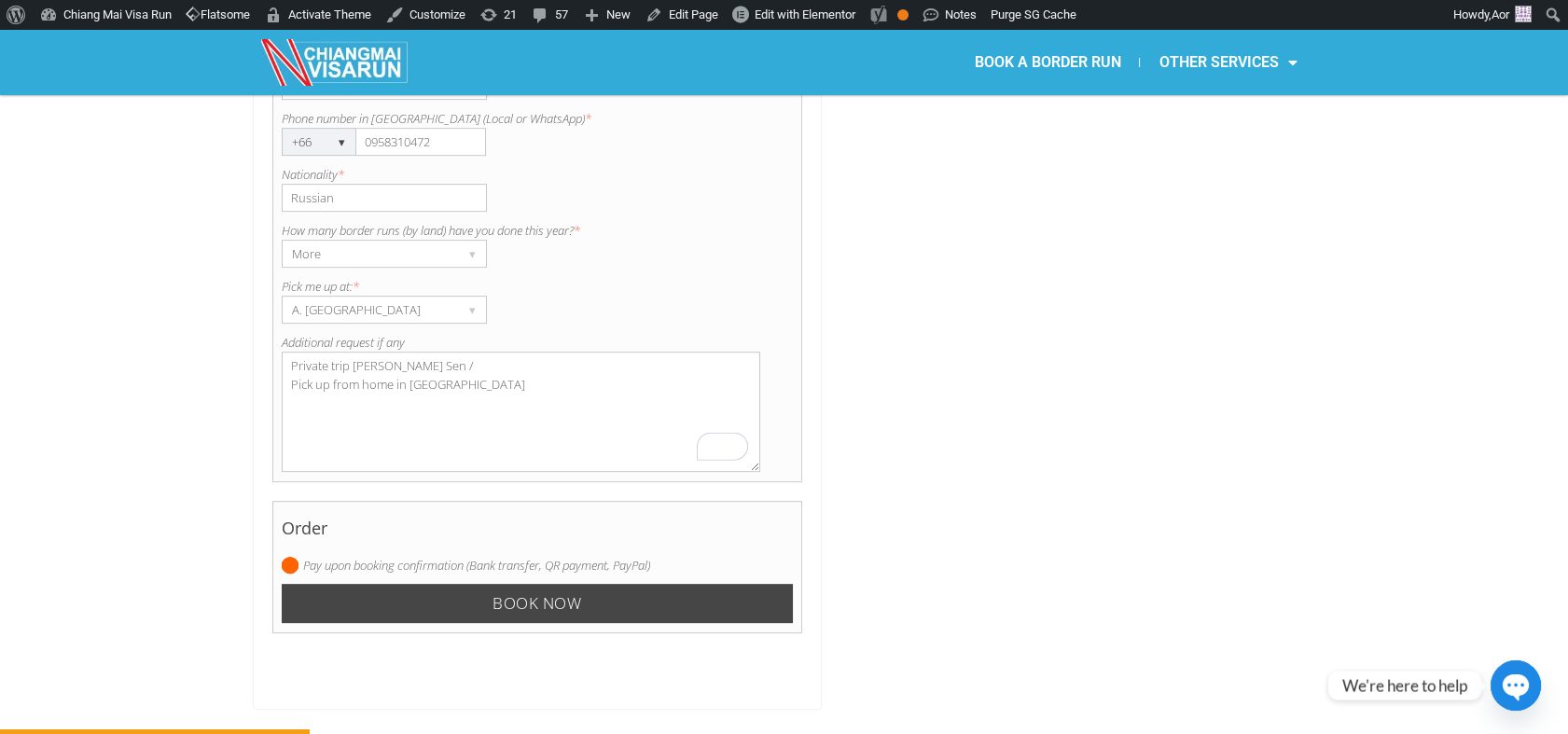
click at [587, 584] on input "Book now" at bounding box center [537, 604] width 512 height 40
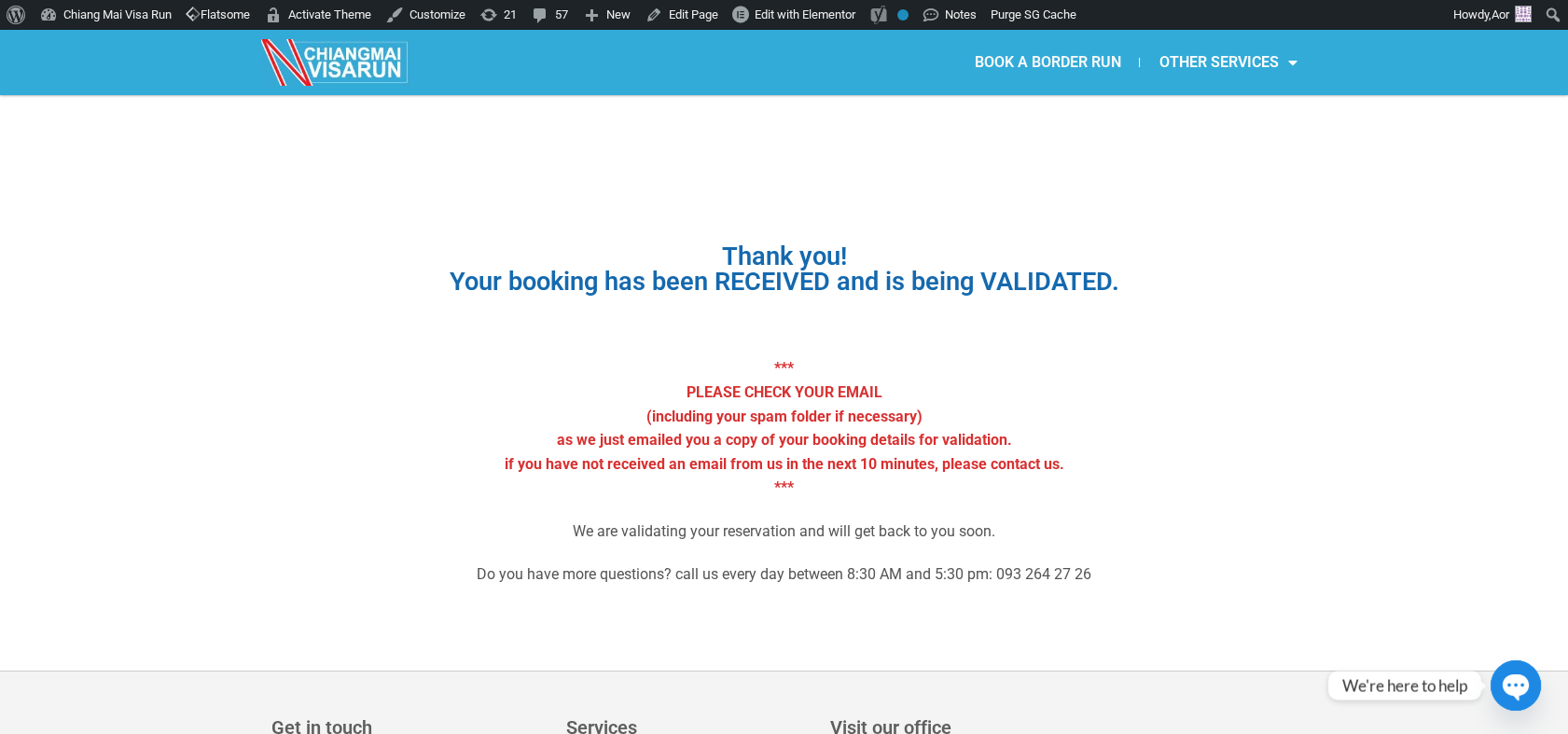
click at [1027, 61] on link "BOOK A BORDER RUN" at bounding box center [1046, 62] width 184 height 43
